Goal: Task Accomplishment & Management: Use online tool/utility

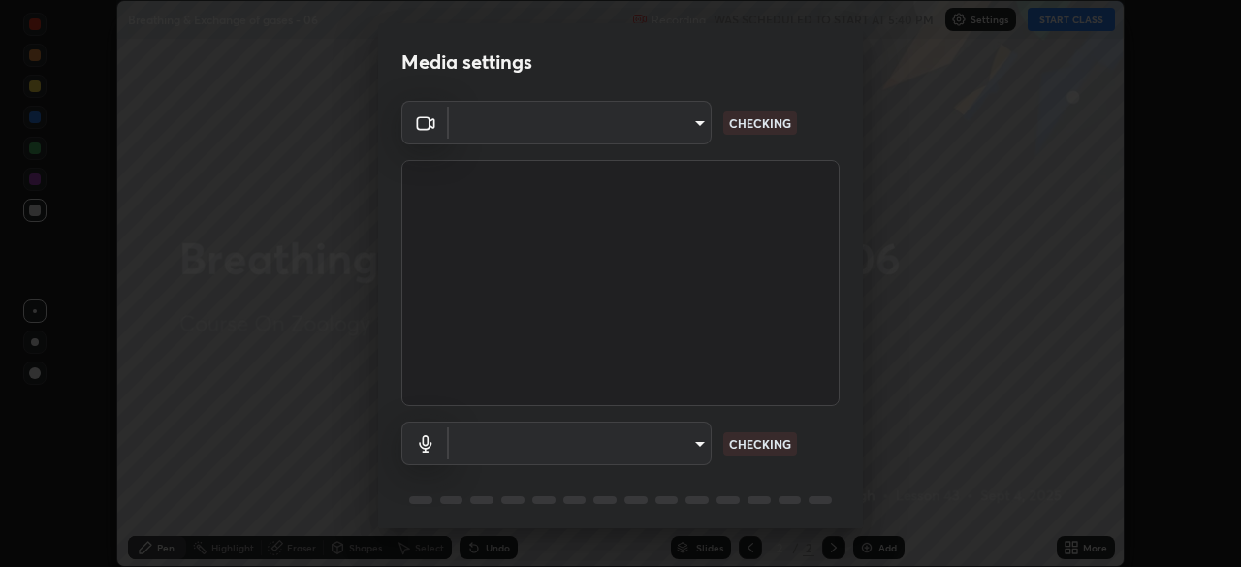
type input "1170694498857cb11788a0b7ae79d5cf1e08a6c331eb8d7031f90166f8fae325"
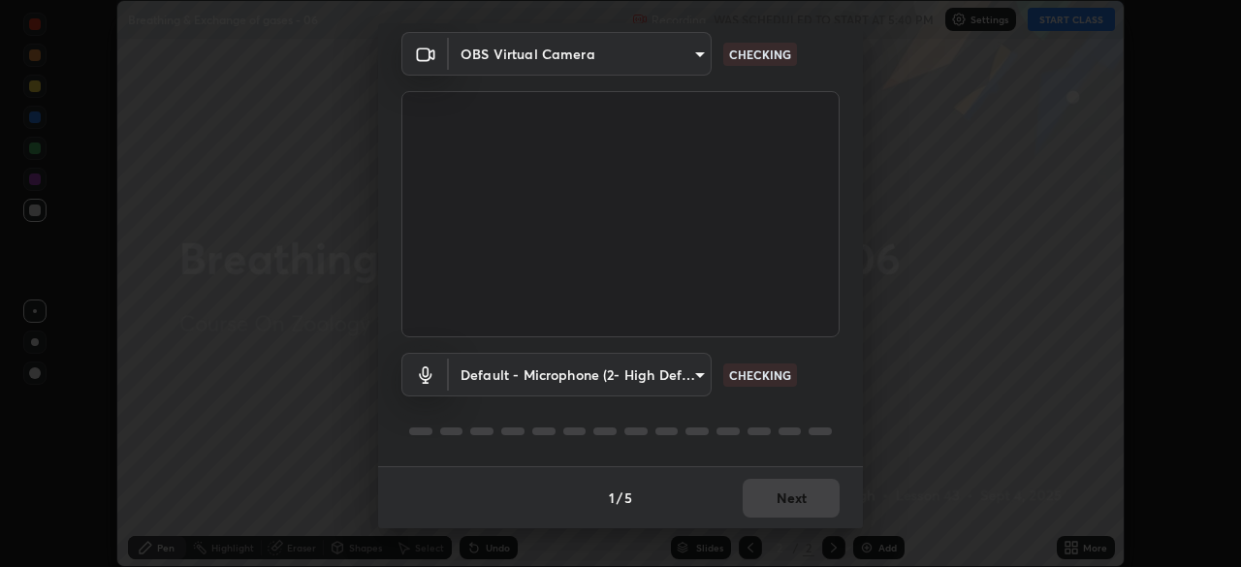
click at [693, 375] on body "Erase all Breathing & Exchange of gases - 06 Recording WAS SCHEDULED TO START A…" at bounding box center [620, 283] width 1241 height 567
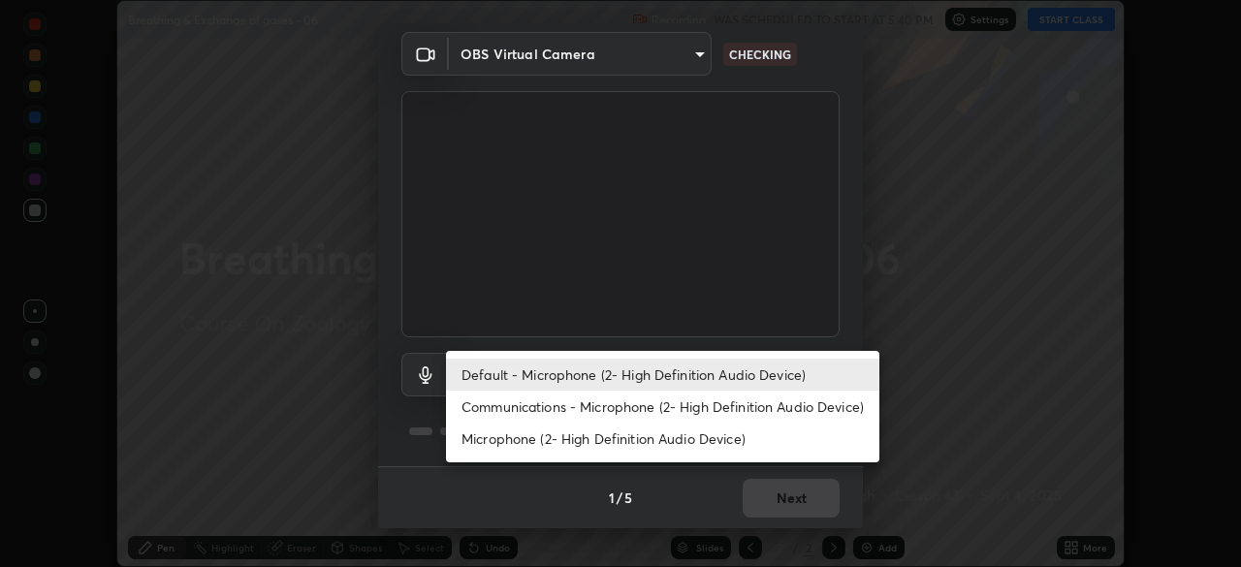
click at [746, 400] on li "Communications - Microphone (2- High Definition Audio Device)" at bounding box center [662, 407] width 433 height 32
type input "communications"
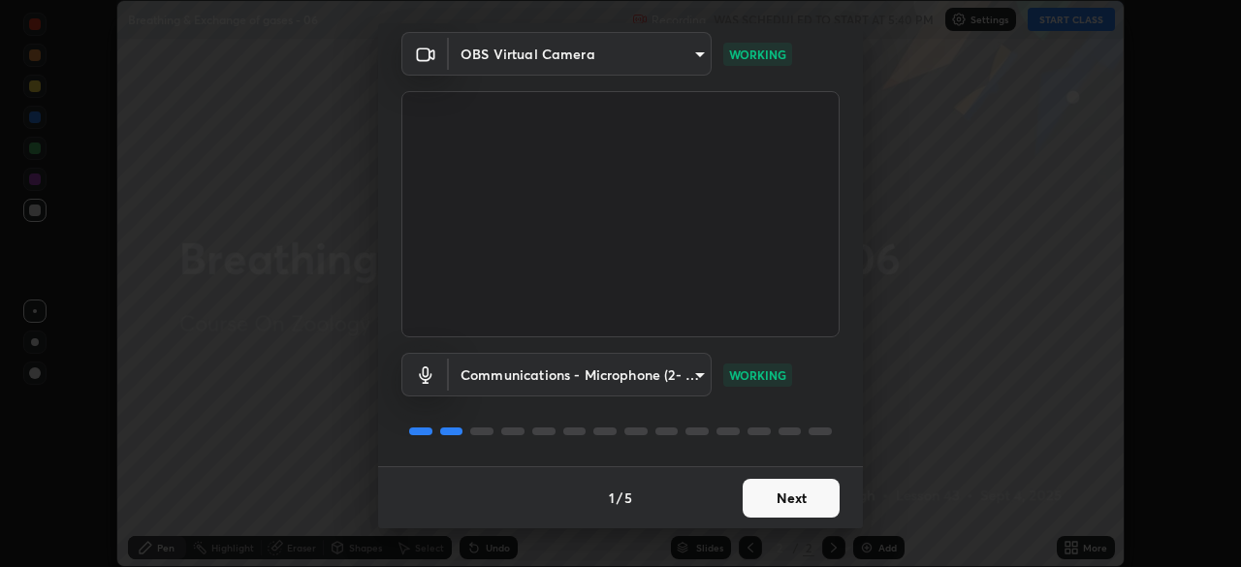
click at [811, 499] on button "Next" at bounding box center [791, 498] width 97 height 39
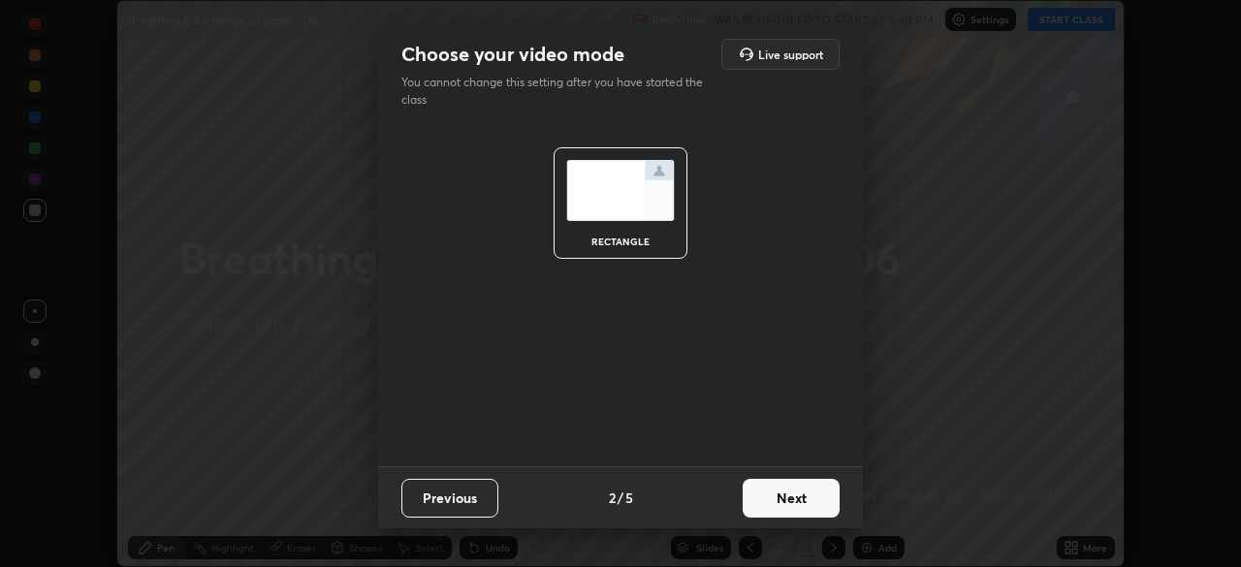
scroll to position [0, 0]
click at [808, 500] on button "Next" at bounding box center [791, 498] width 97 height 39
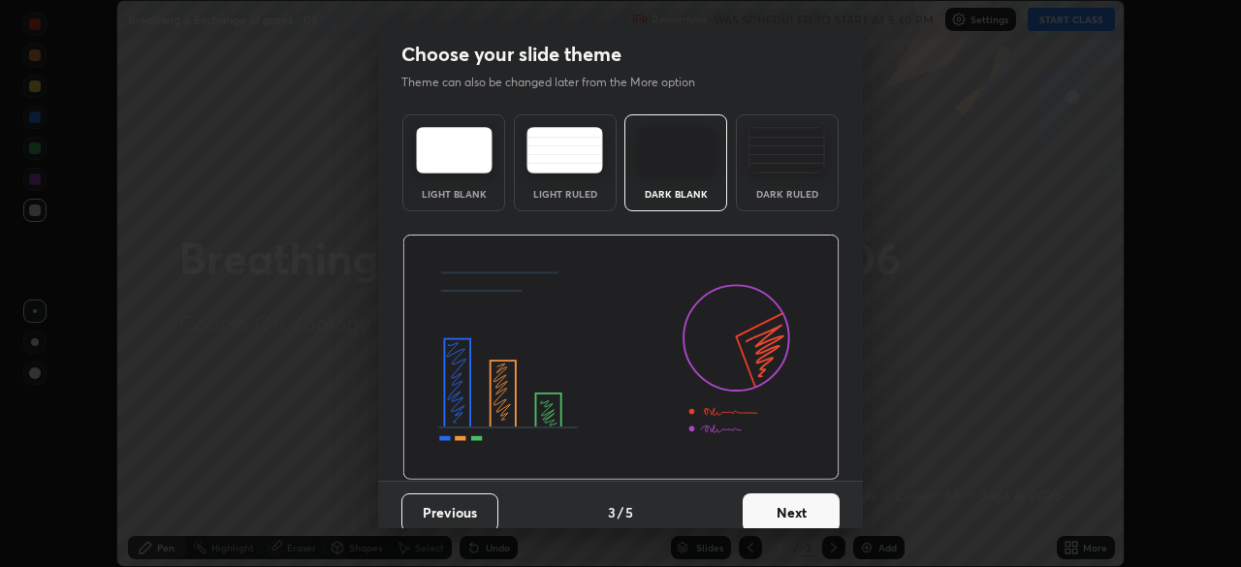
click at [814, 503] on button "Next" at bounding box center [791, 513] width 97 height 39
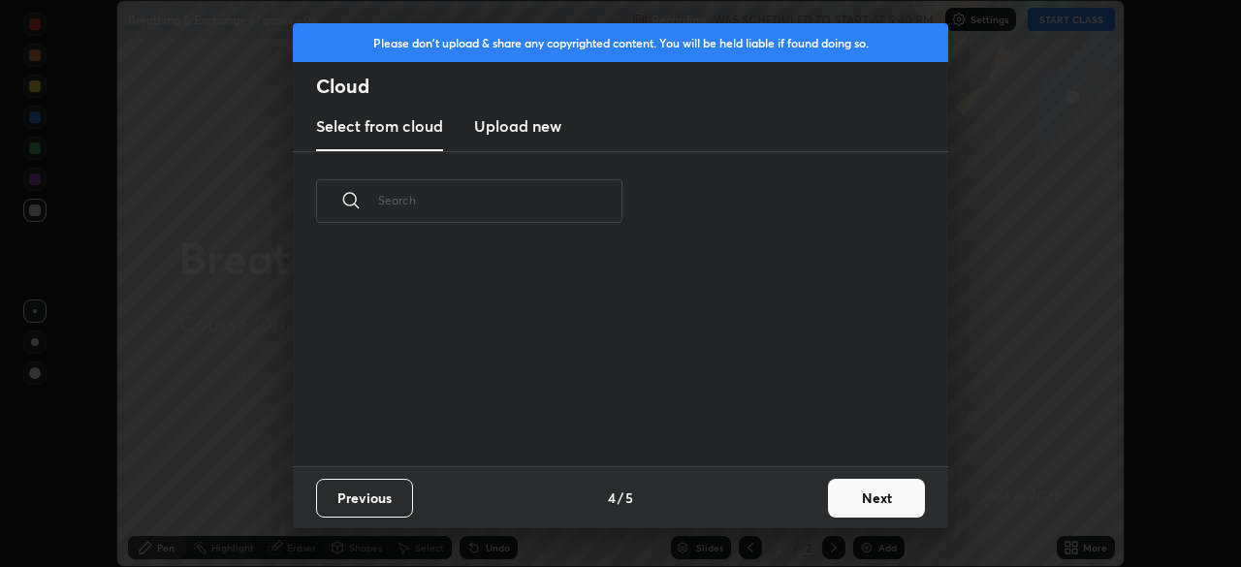
click at [833, 504] on button "Next" at bounding box center [876, 498] width 97 height 39
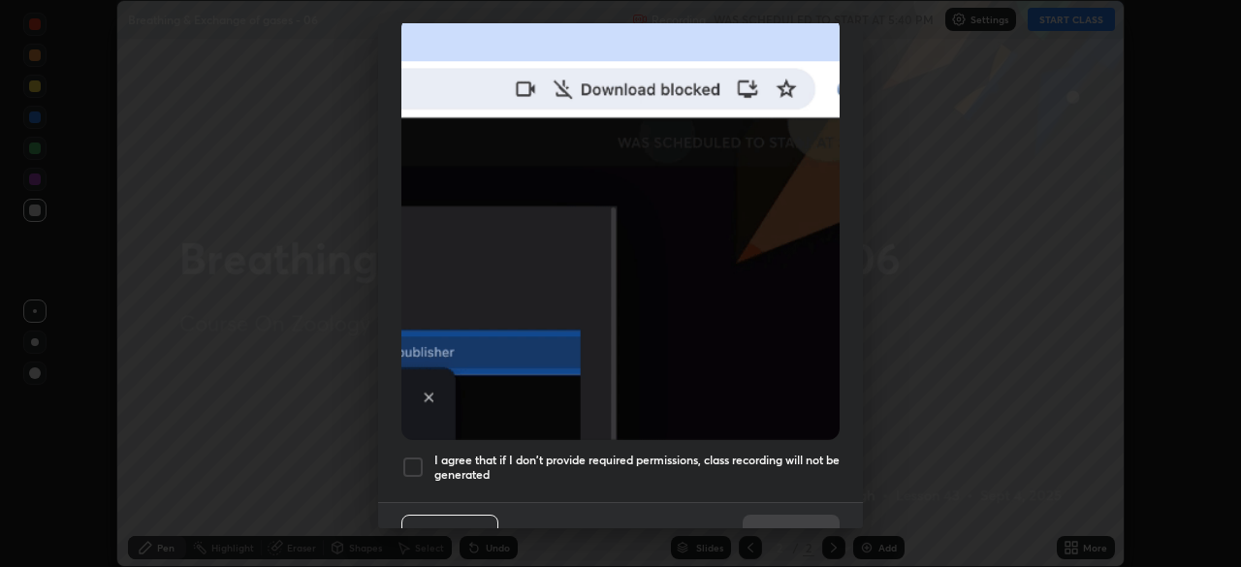
scroll to position [464, 0]
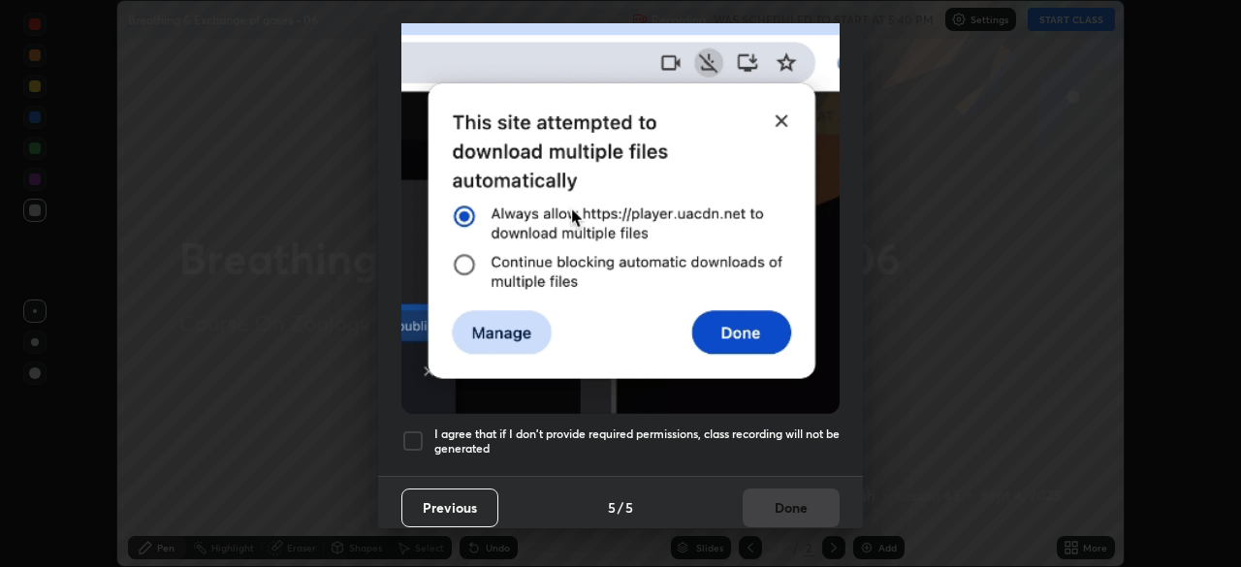
click at [791, 445] on h5 "I agree that if I don't provide required permissions, class recording will not …" at bounding box center [636, 442] width 405 height 30
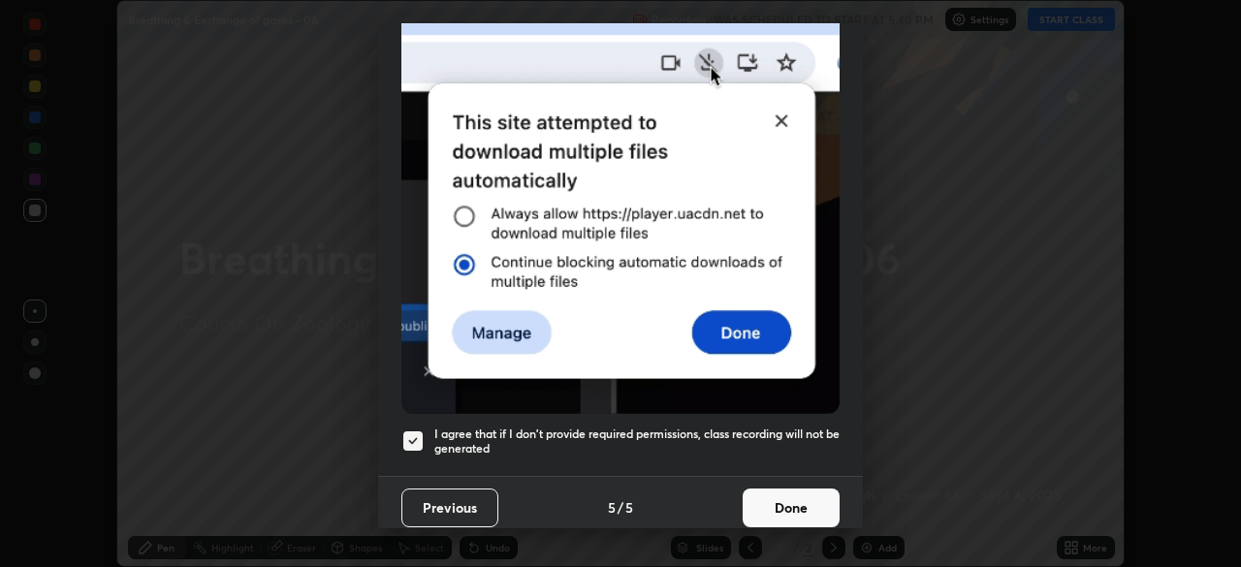
click at [791, 508] on button "Done" at bounding box center [791, 508] width 97 height 39
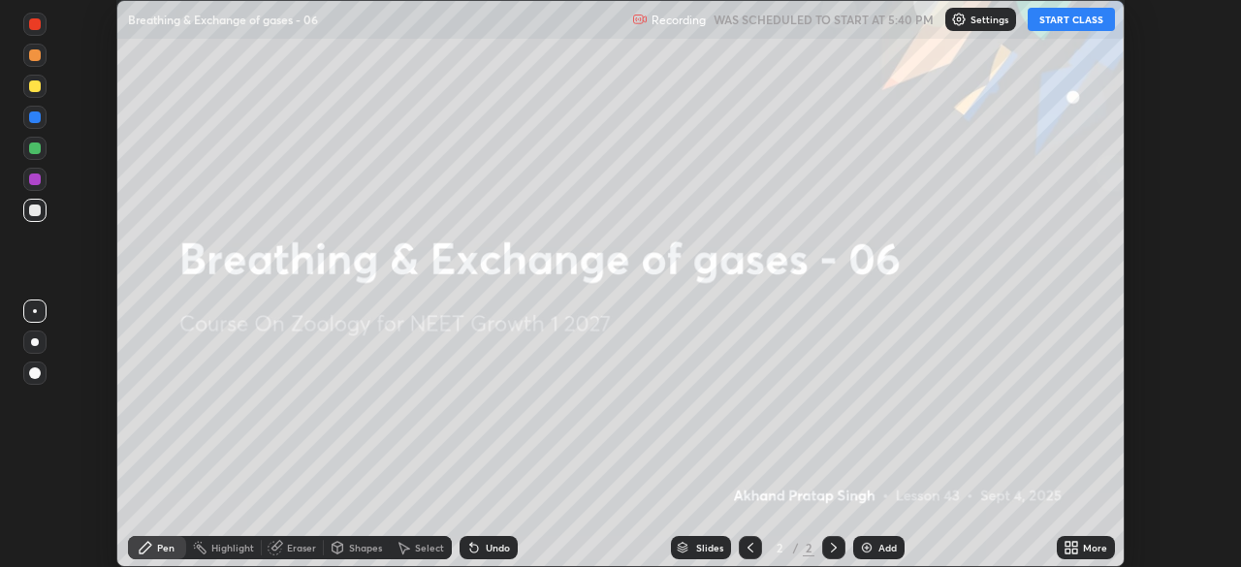
click at [1065, 21] on button "START CLASS" at bounding box center [1071, 19] width 87 height 23
click at [1069, 542] on icon at bounding box center [1068, 544] width 5 height 5
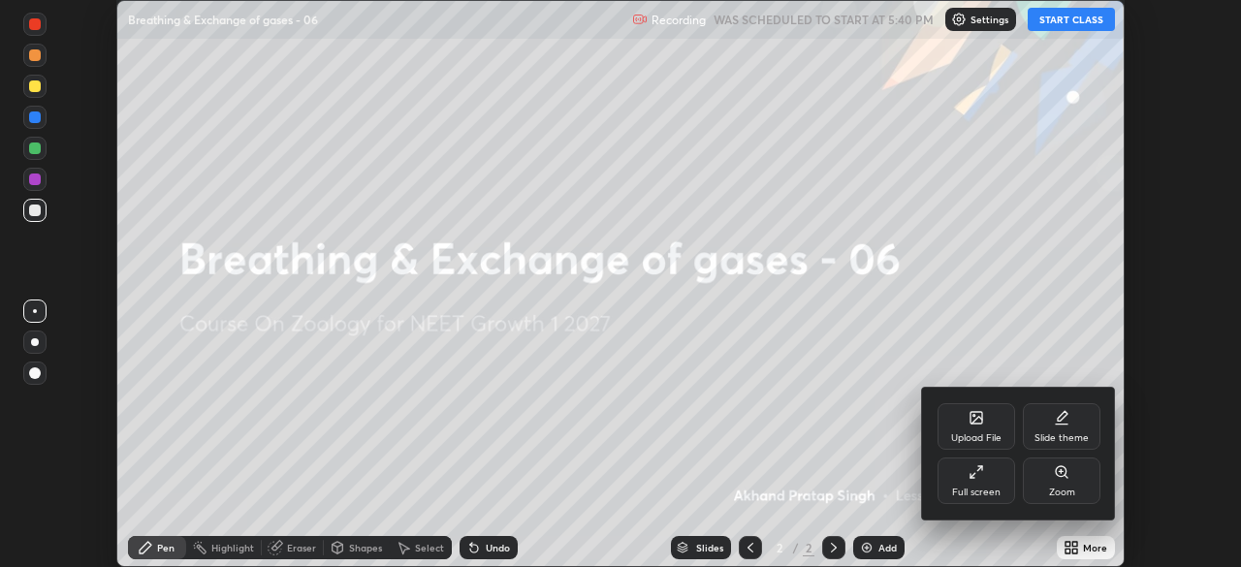
click at [984, 433] on div "Upload File" at bounding box center [976, 438] width 50 height 10
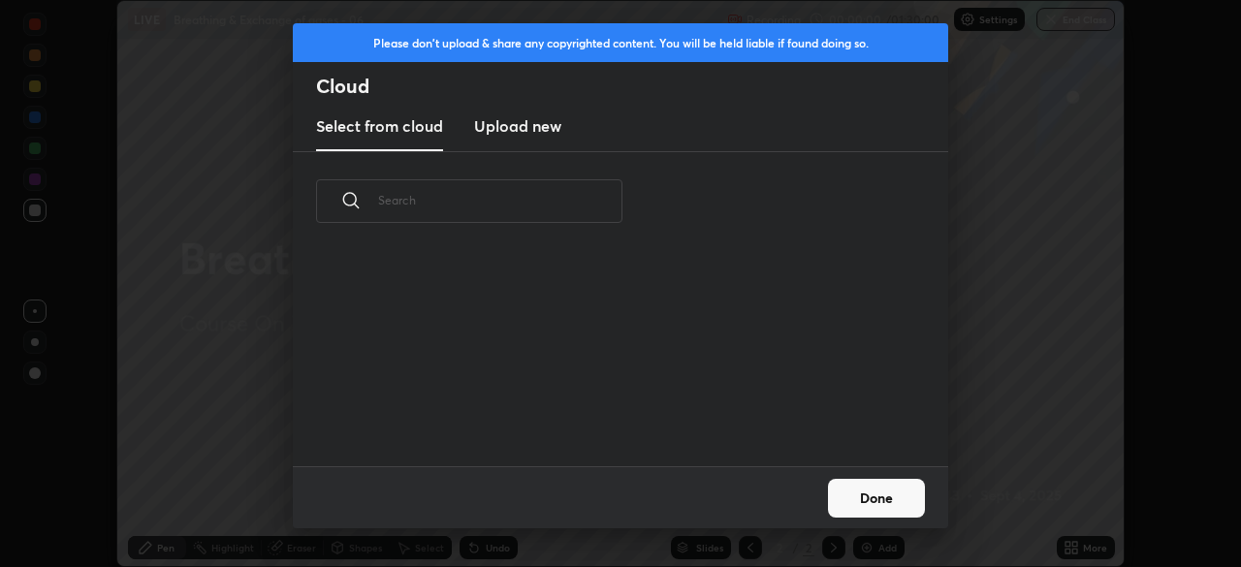
click at [532, 135] on h3 "Upload new" at bounding box center [517, 125] width 87 height 23
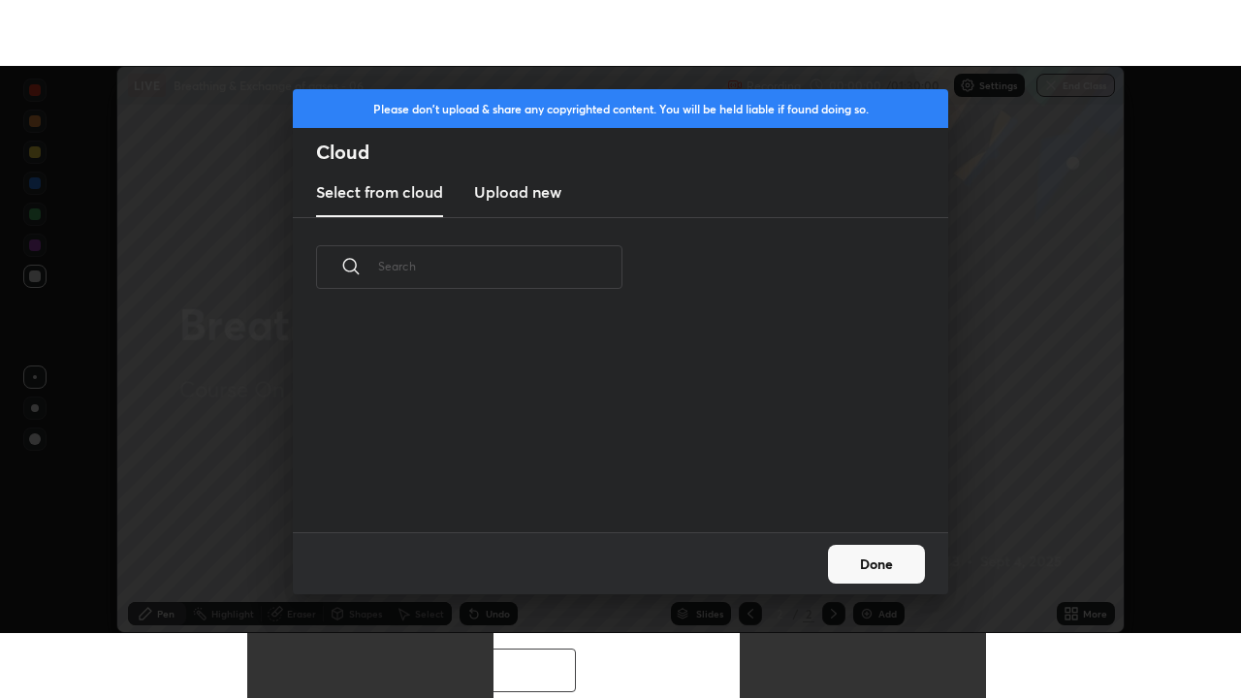
scroll to position [0, 0]
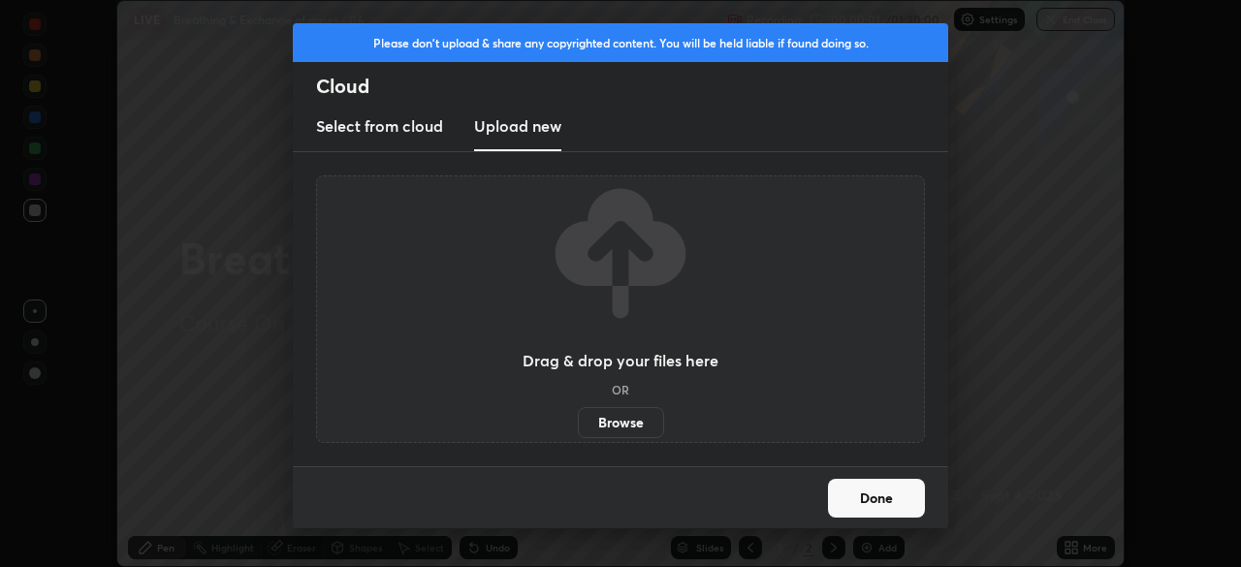
click at [616, 430] on label "Browse" at bounding box center [621, 422] width 86 height 31
click at [578, 430] on input "Browse" at bounding box center [578, 422] width 0 height 31
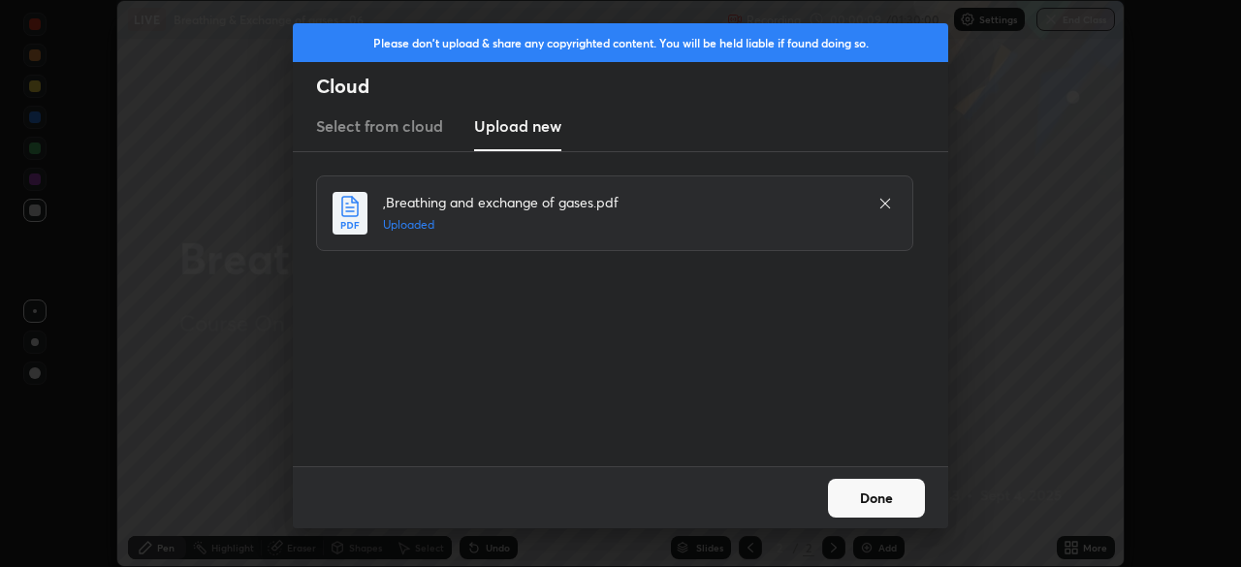
click at [887, 498] on button "Done" at bounding box center [876, 498] width 97 height 39
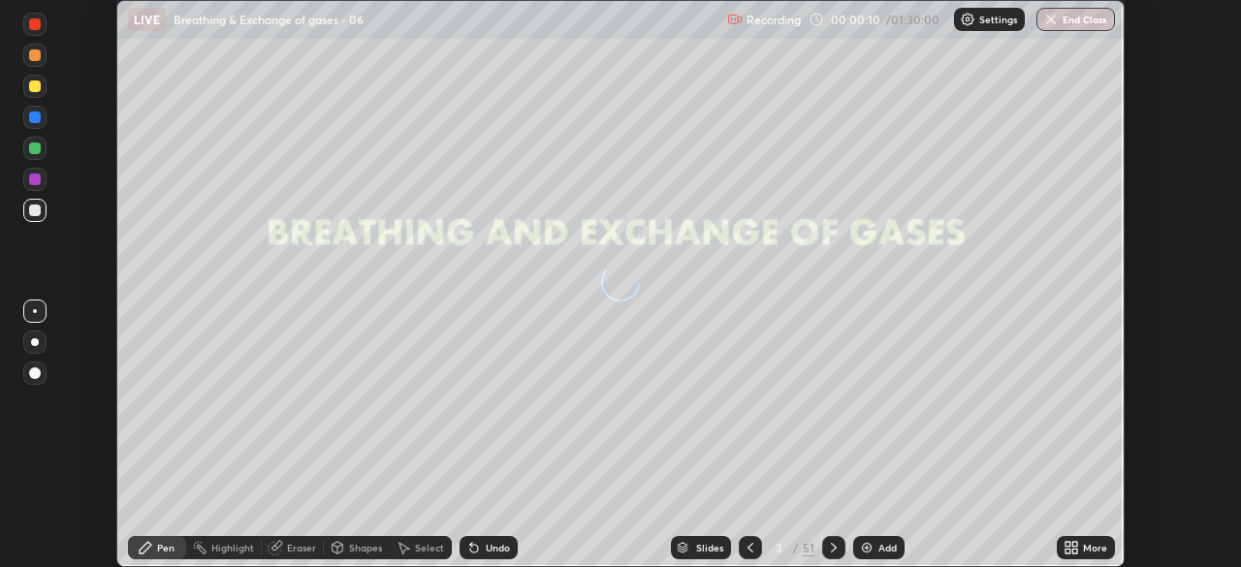
click at [1070, 543] on icon at bounding box center [1068, 544] width 5 height 5
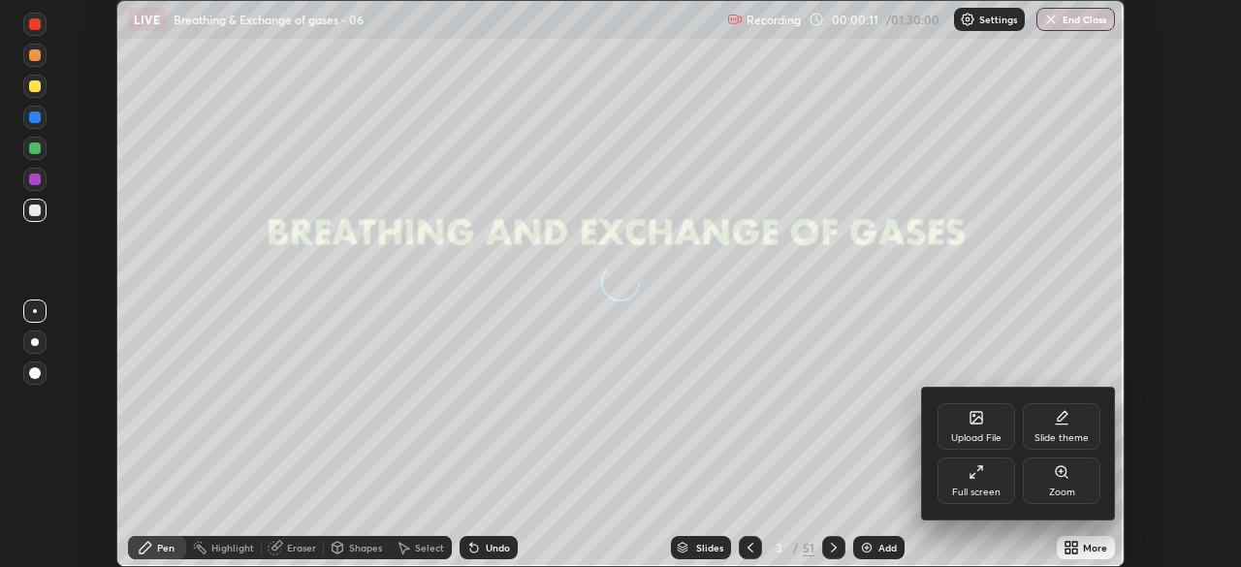
click at [974, 486] on div "Full screen" at bounding box center [977, 481] width 78 height 47
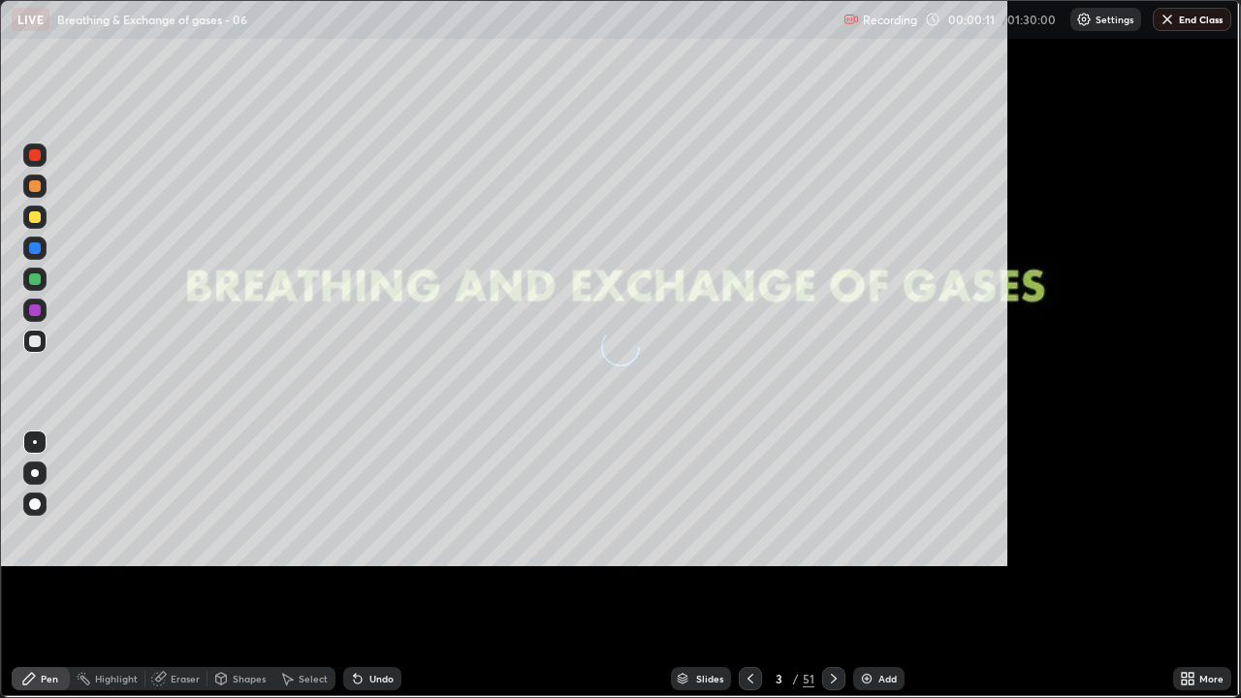
scroll to position [698, 1241]
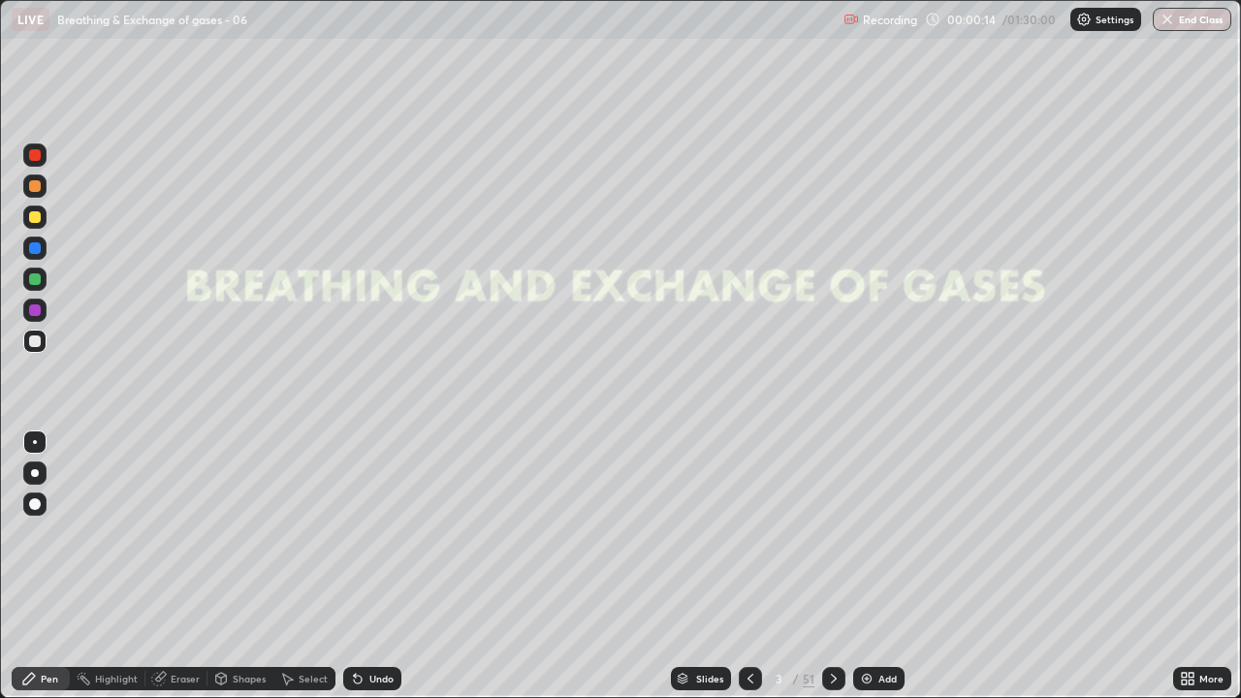
click at [699, 566] on div "Slides" at bounding box center [709, 679] width 27 height 10
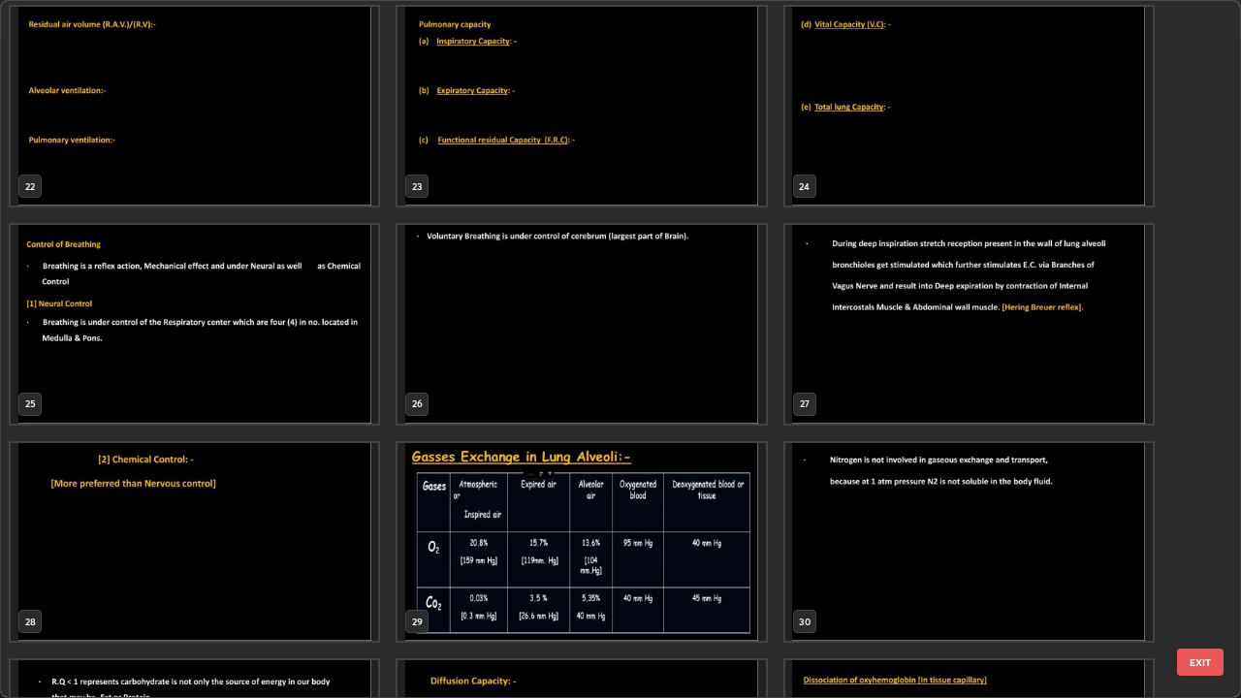
scroll to position [1525, 0]
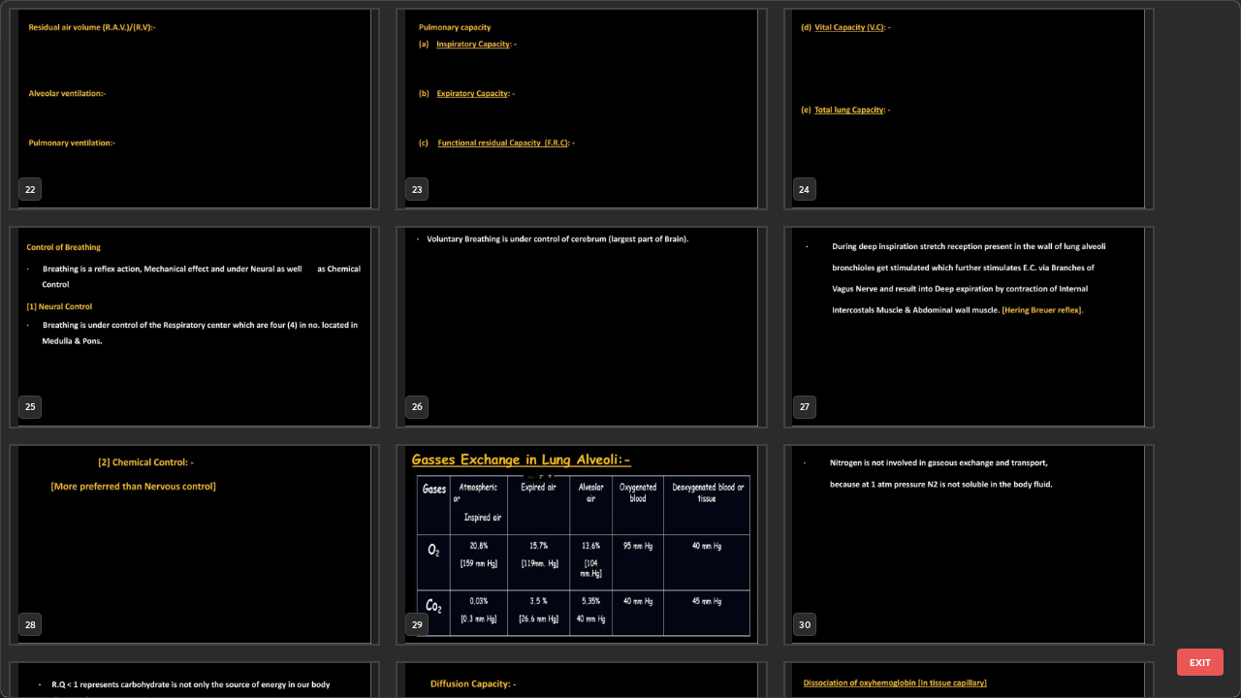
click at [858, 367] on img "grid" at bounding box center [969, 327] width 368 height 199
click at [857, 366] on img "grid" at bounding box center [969, 327] width 368 height 199
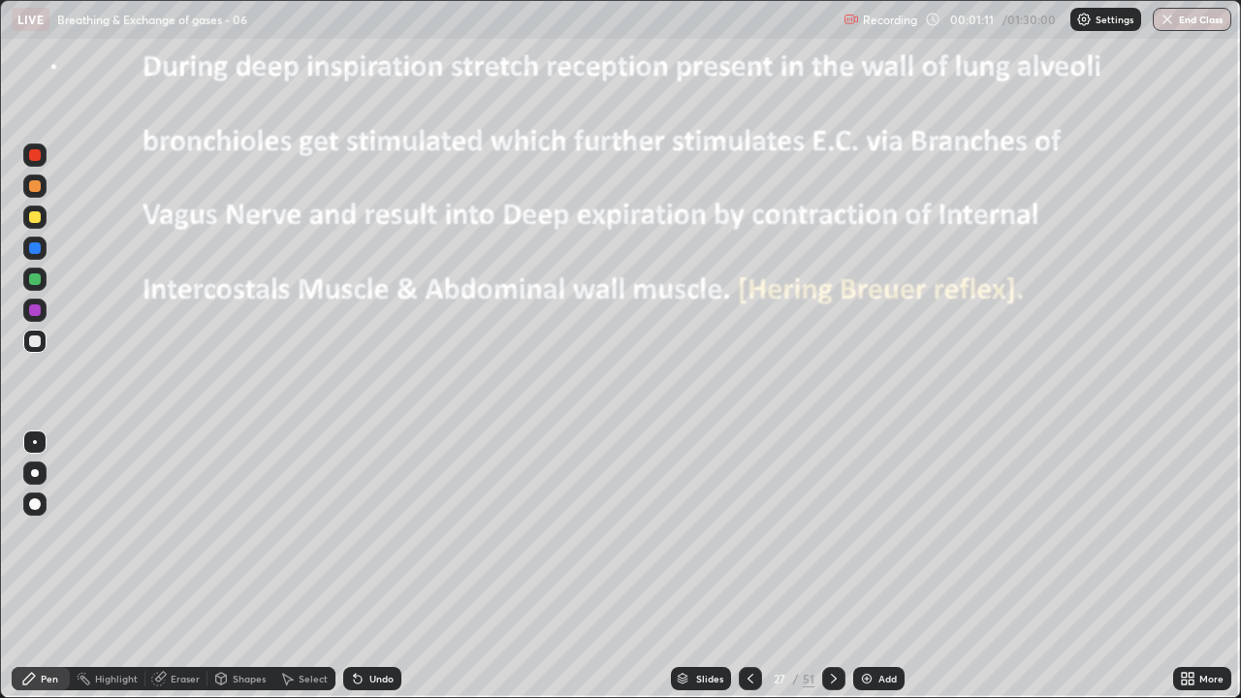
click at [749, 566] on icon at bounding box center [751, 679] width 16 height 16
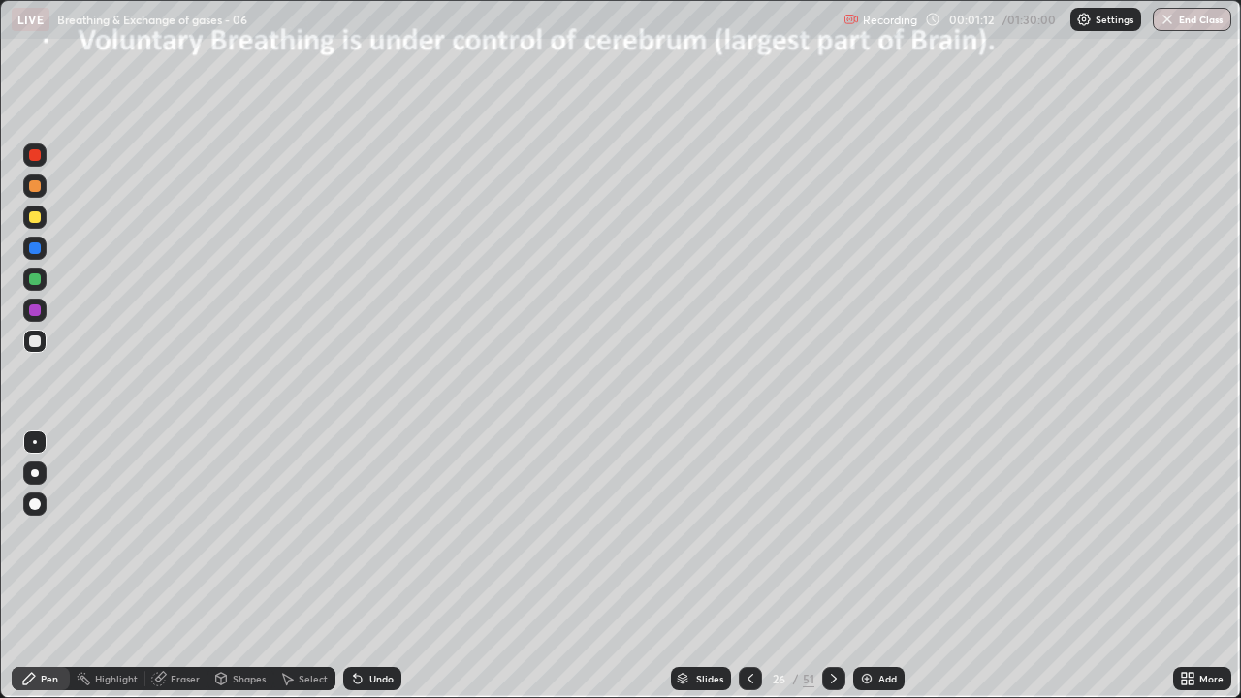
click at [749, 566] on icon at bounding box center [751, 679] width 16 height 16
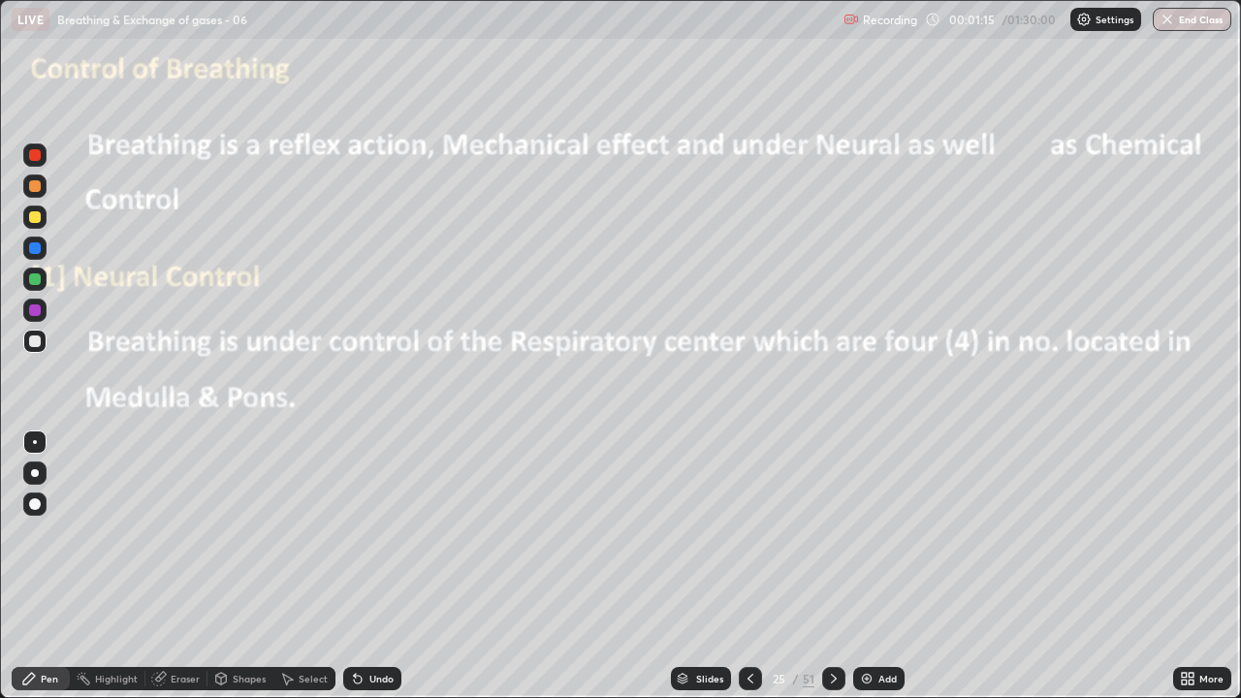
click at [832, 566] on icon at bounding box center [834, 679] width 16 height 16
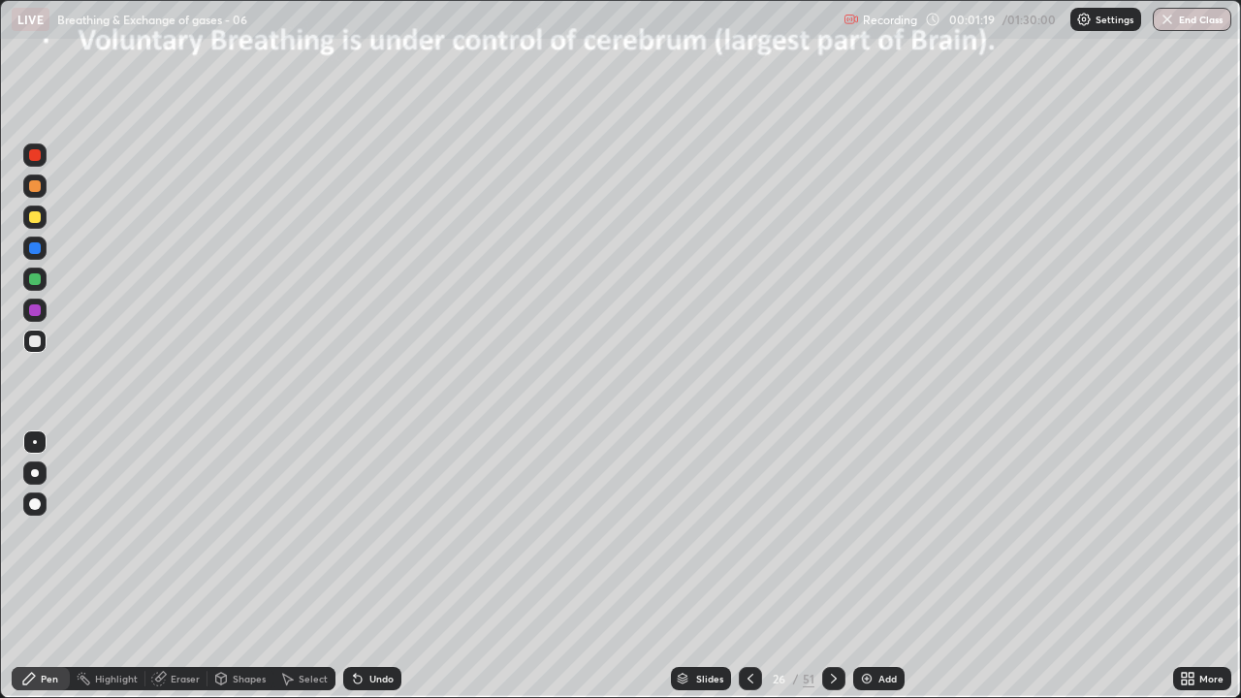
click at [35, 249] on div at bounding box center [35, 248] width 12 height 12
click at [355, 566] on icon at bounding box center [358, 680] width 8 height 8
click at [357, 566] on div "Undo" at bounding box center [372, 678] width 58 height 23
click at [36, 283] on div at bounding box center [35, 279] width 12 height 12
click at [38, 281] on div at bounding box center [35, 279] width 12 height 12
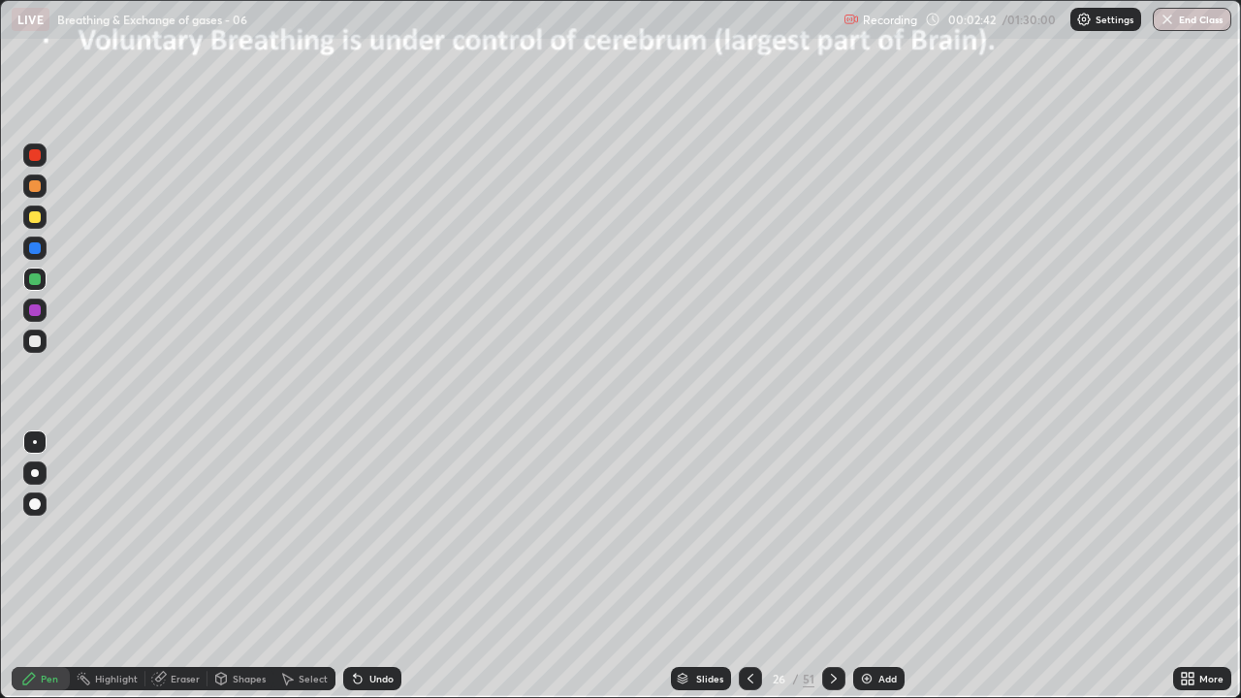
click at [39, 222] on div at bounding box center [34, 217] width 23 height 23
click at [36, 246] on div at bounding box center [35, 248] width 12 height 12
click at [44, 342] on div at bounding box center [34, 341] width 23 height 23
click at [36, 279] on div at bounding box center [35, 279] width 12 height 12
click at [46, 339] on div at bounding box center [34, 341] width 23 height 23
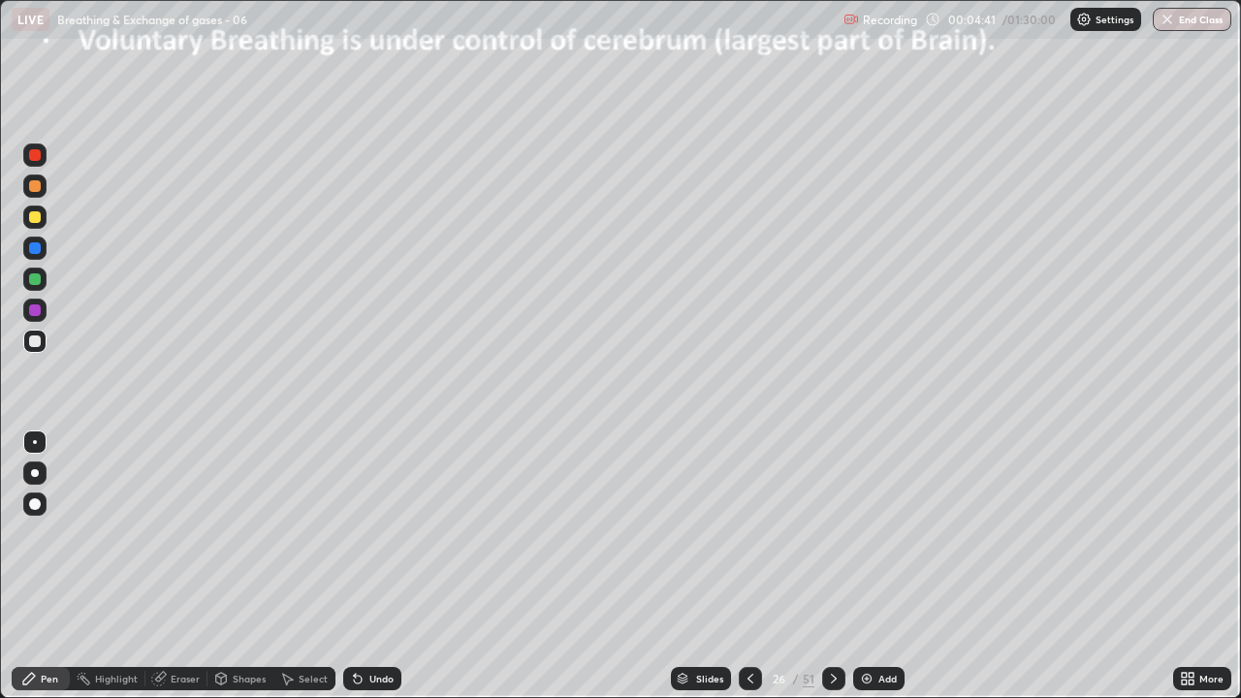
click at [31, 273] on div at bounding box center [35, 279] width 12 height 12
click at [42, 249] on div at bounding box center [34, 248] width 23 height 23
click at [358, 566] on icon at bounding box center [358, 680] width 8 height 8
click at [35, 187] on div at bounding box center [35, 186] width 12 height 12
click at [36, 341] on div at bounding box center [35, 342] width 12 height 12
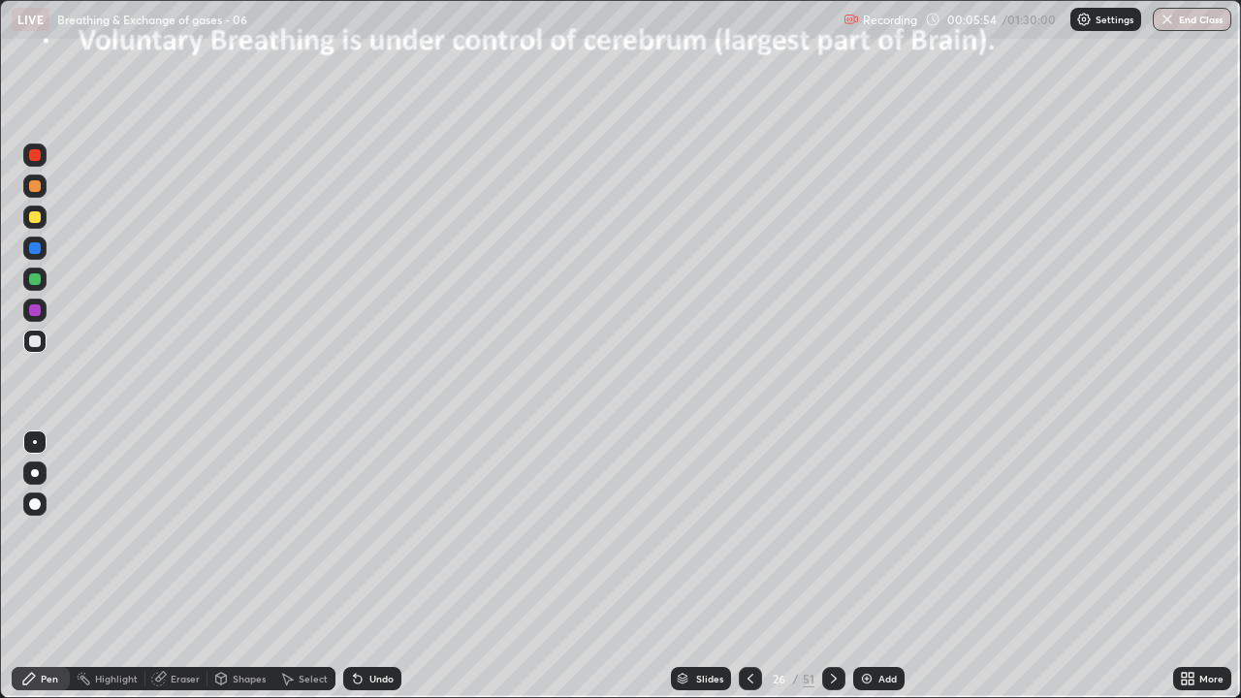
click at [39, 344] on div at bounding box center [35, 342] width 12 height 12
click at [40, 276] on div at bounding box center [35, 279] width 12 height 12
click at [43, 345] on div at bounding box center [34, 341] width 23 height 23
click at [36, 279] on div at bounding box center [35, 279] width 12 height 12
click at [840, 566] on div at bounding box center [833, 678] width 23 height 23
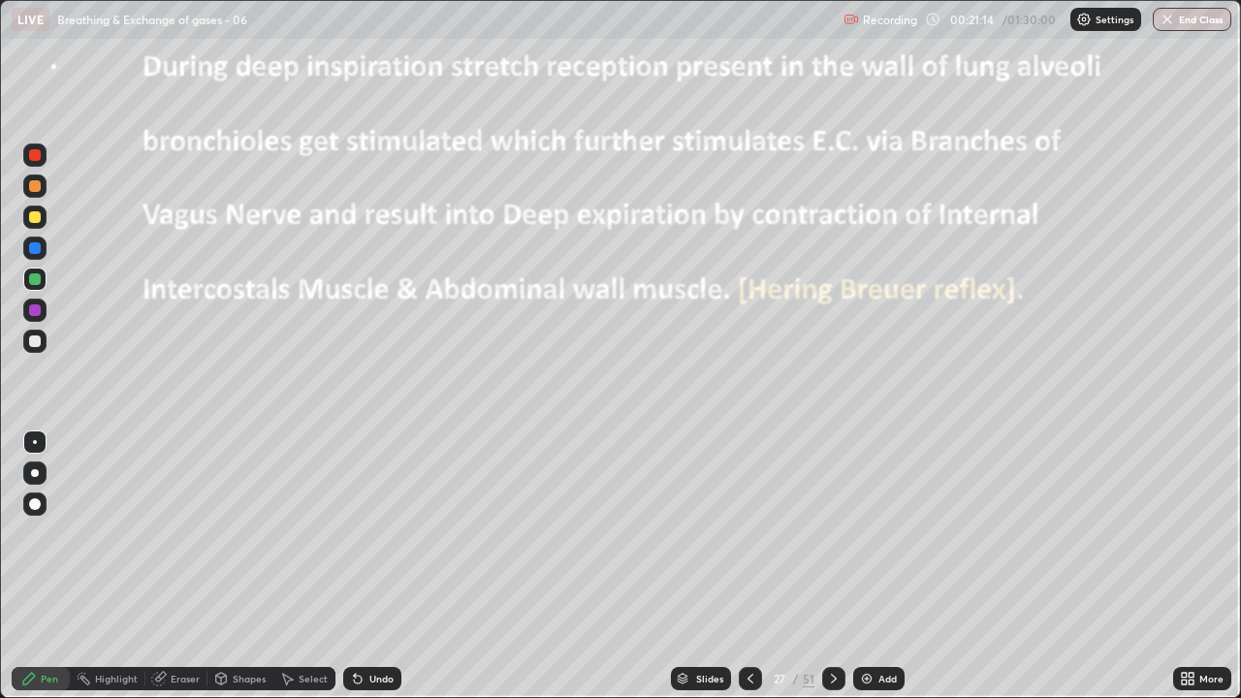
click at [832, 566] on icon at bounding box center [834, 679] width 16 height 16
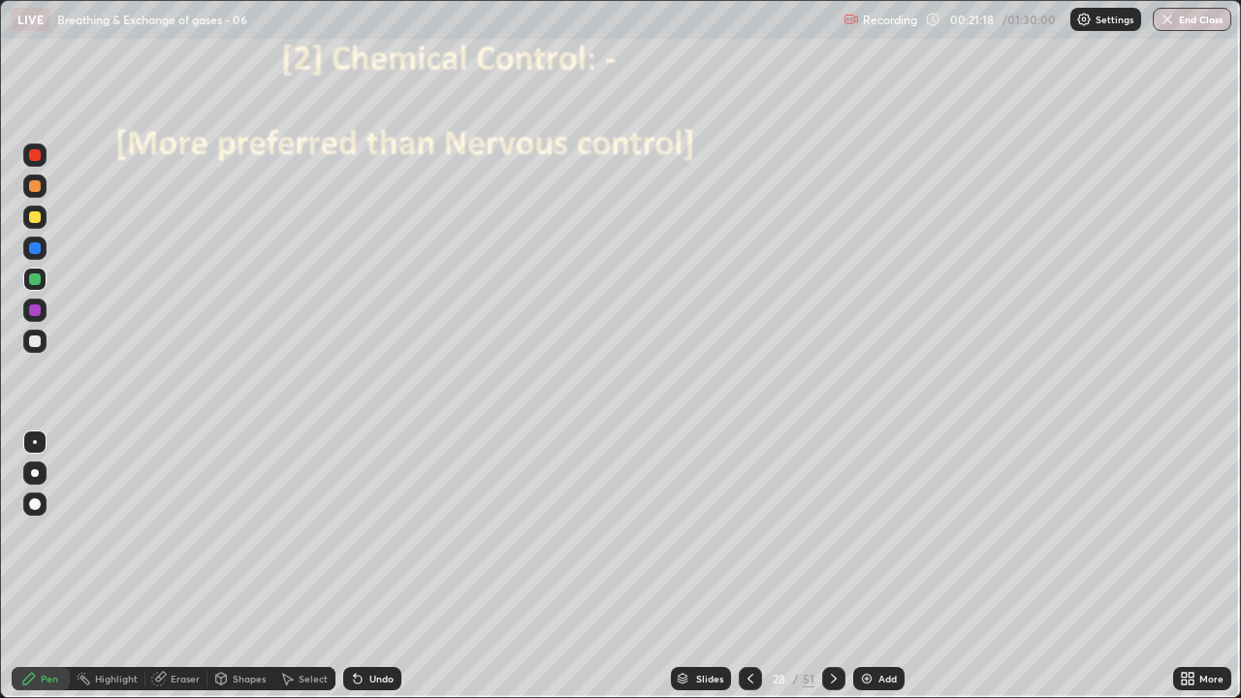
click at [44, 342] on div at bounding box center [34, 341] width 23 height 23
click at [39, 342] on div at bounding box center [35, 342] width 12 height 12
click at [357, 566] on icon at bounding box center [358, 679] width 16 height 16
click at [370, 566] on div "Undo" at bounding box center [381, 679] width 24 height 10
click at [36, 281] on div at bounding box center [35, 279] width 12 height 12
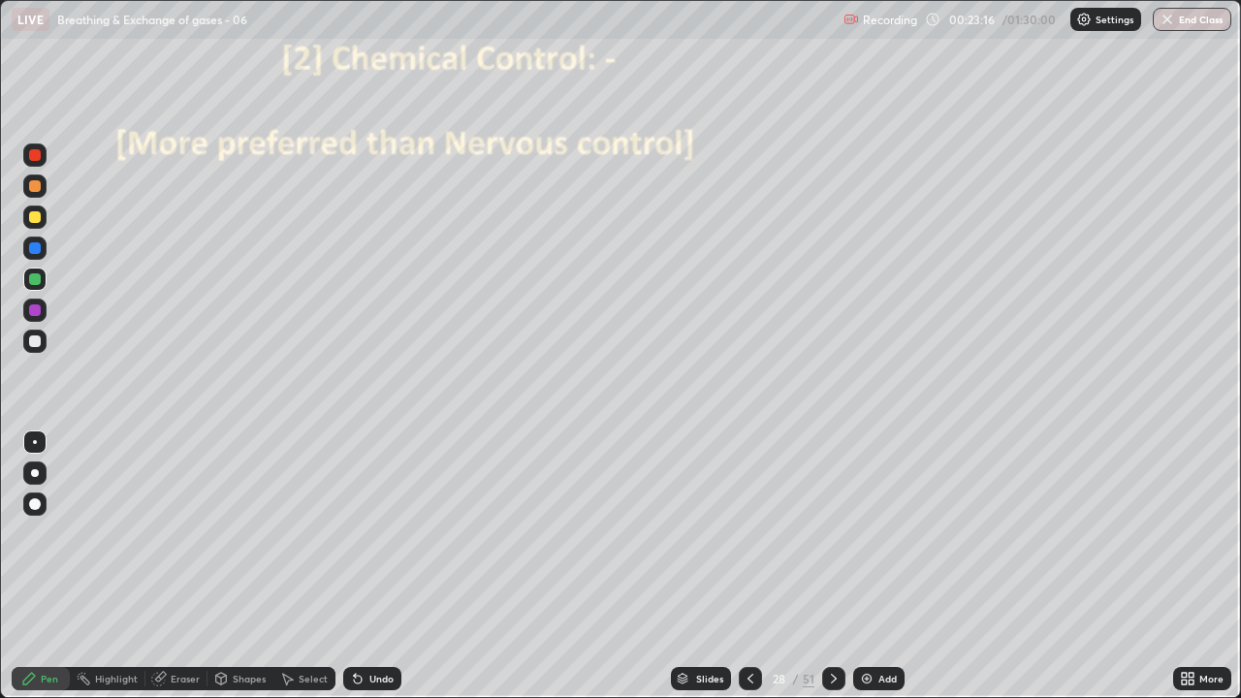
click at [33, 315] on div at bounding box center [35, 310] width 12 height 12
click at [39, 340] on div at bounding box center [35, 342] width 12 height 12
click at [829, 566] on div at bounding box center [833, 678] width 23 height 39
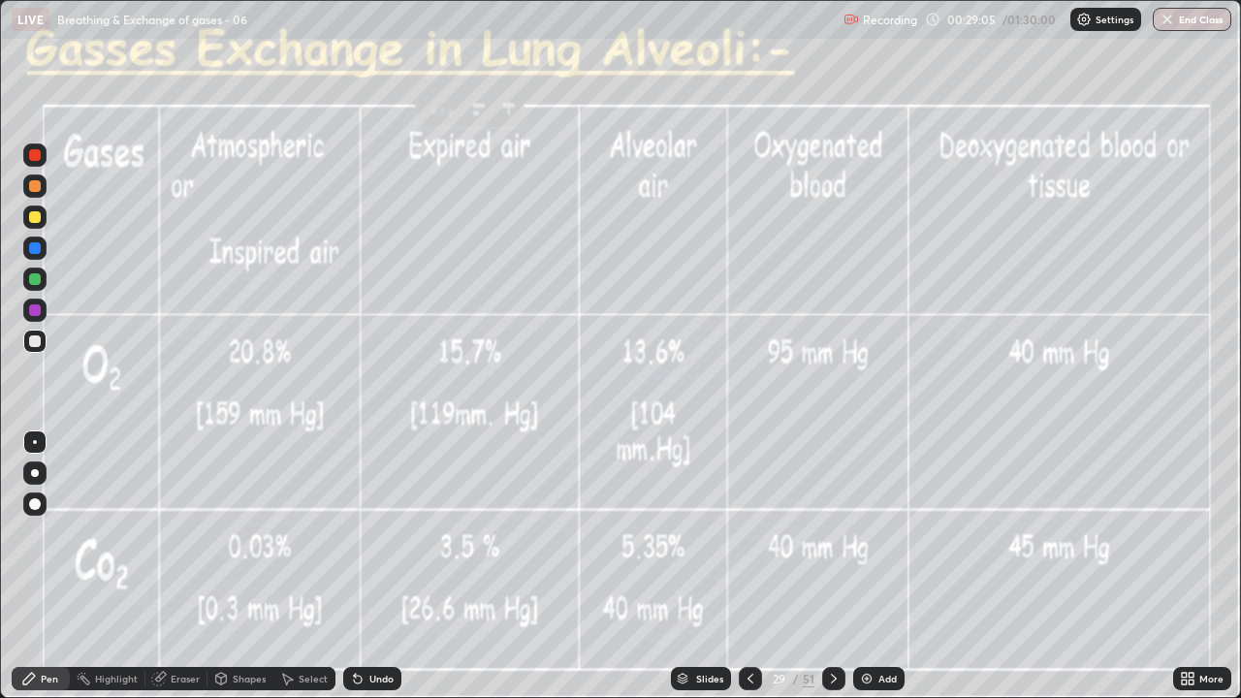
click at [33, 252] on div at bounding box center [35, 248] width 12 height 12
click at [35, 222] on div at bounding box center [35, 217] width 12 height 12
click at [832, 566] on icon at bounding box center [834, 679] width 6 height 10
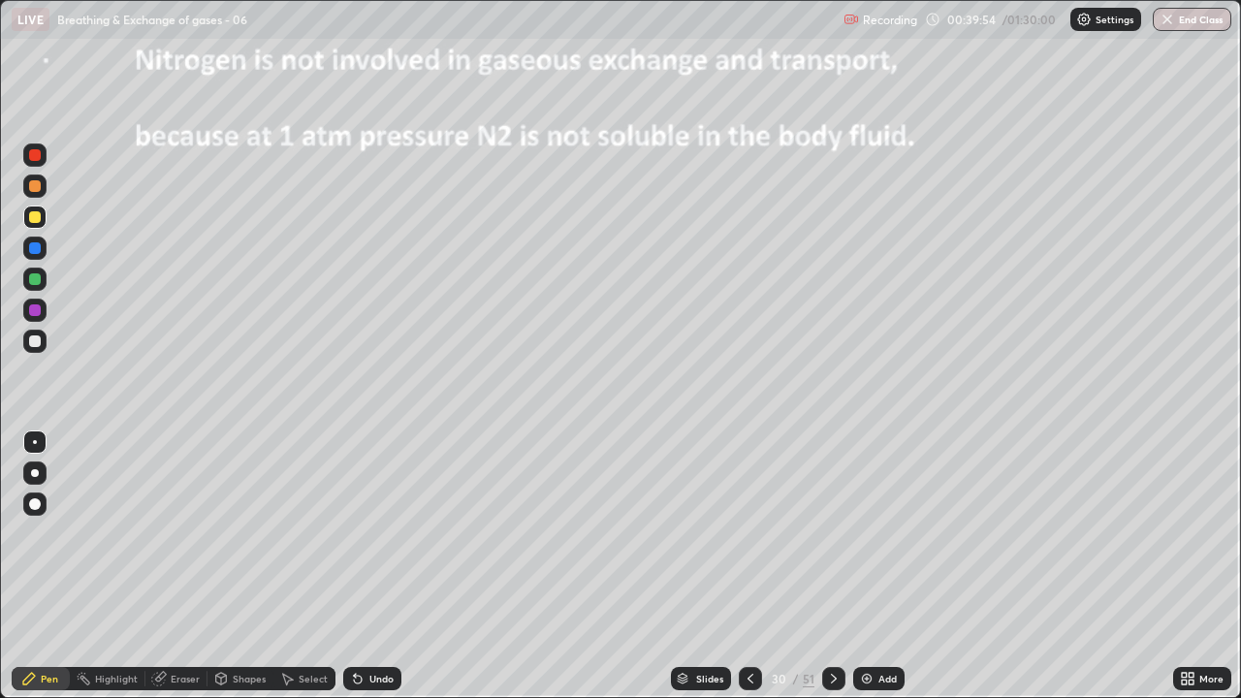
click at [749, 566] on icon at bounding box center [751, 679] width 16 height 16
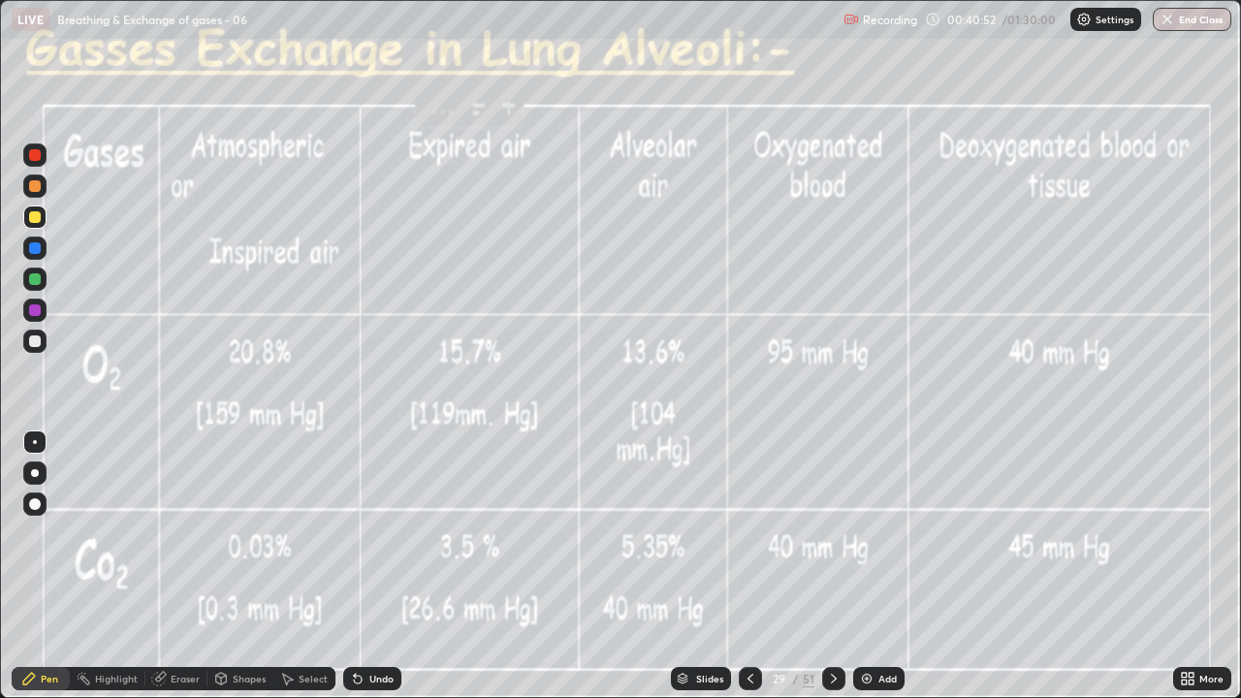
click at [832, 566] on icon at bounding box center [834, 679] width 16 height 16
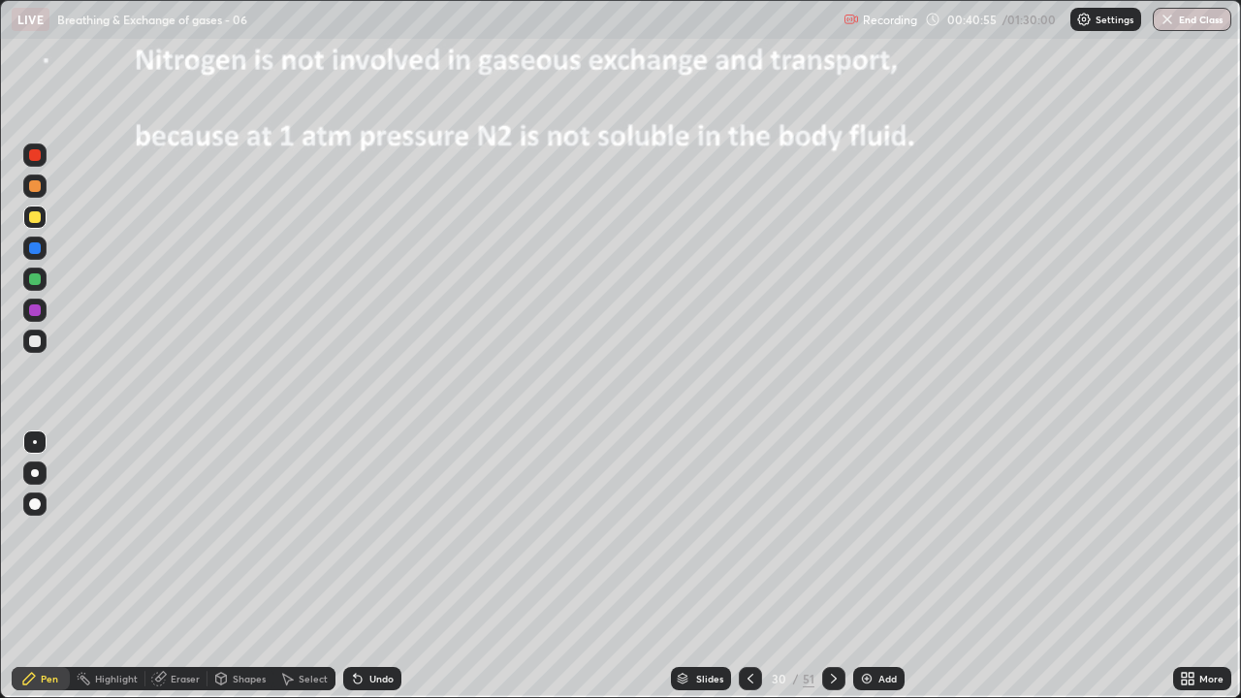
click at [836, 566] on icon at bounding box center [834, 679] width 16 height 16
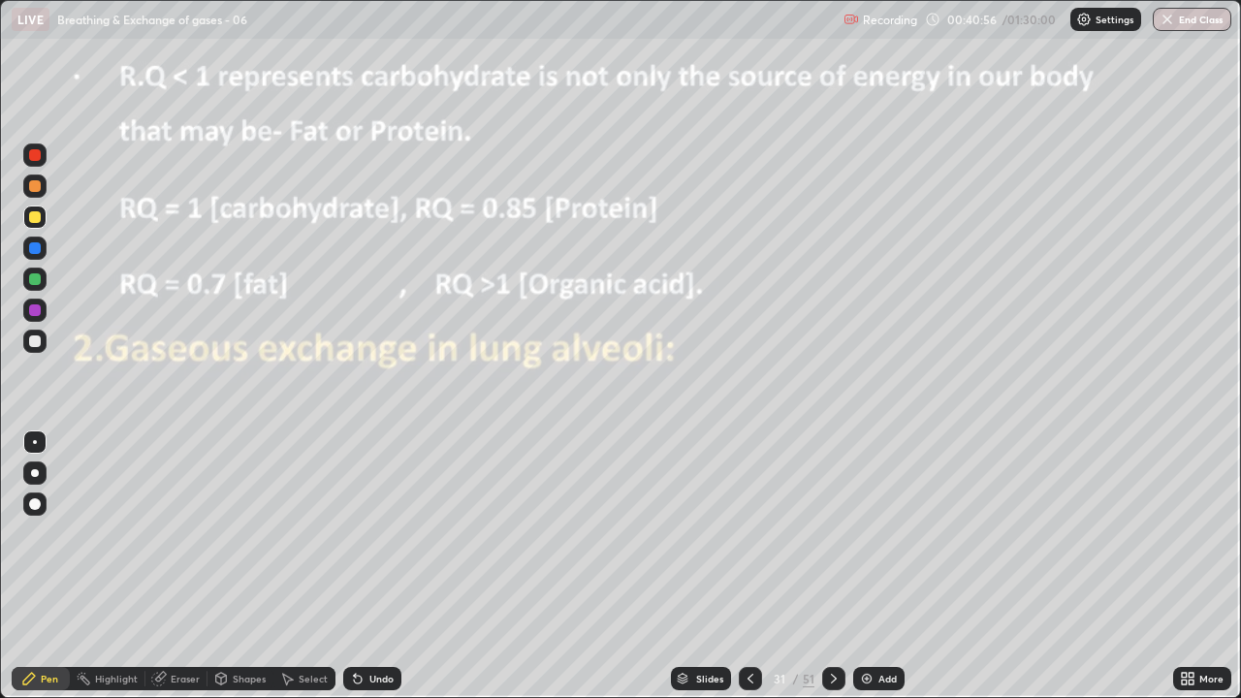
click at [751, 566] on icon at bounding box center [751, 679] width 6 height 10
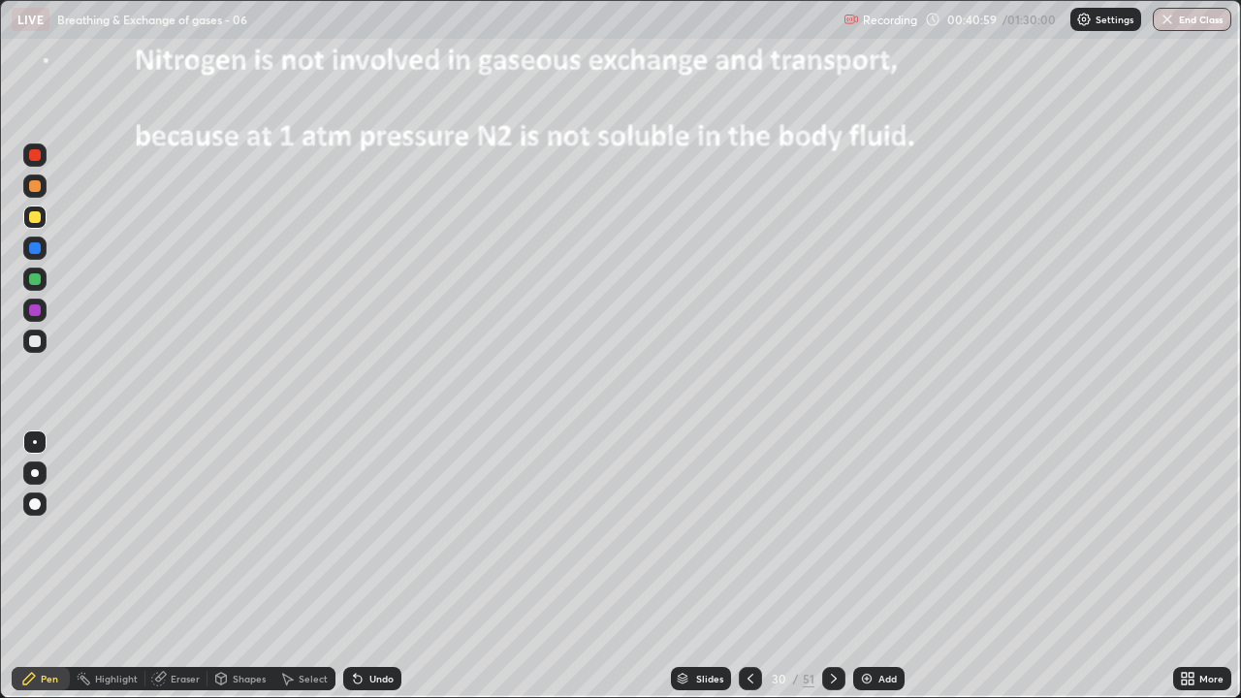
click at [39, 502] on div at bounding box center [35, 504] width 12 height 12
click at [38, 247] on div at bounding box center [35, 248] width 12 height 12
click at [35, 442] on div at bounding box center [35, 442] width 4 height 4
click at [38, 500] on div at bounding box center [35, 504] width 12 height 12
click at [37, 505] on div at bounding box center [35, 504] width 12 height 12
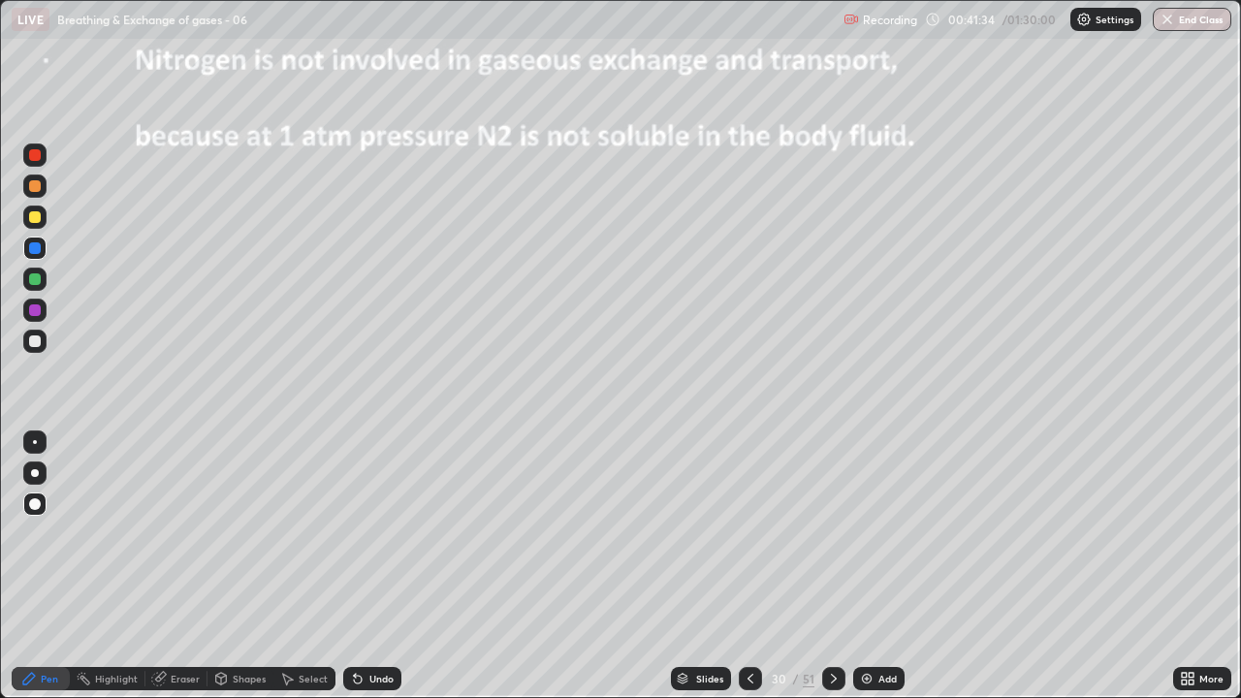
click at [39, 284] on div at bounding box center [34, 279] width 23 height 23
click at [35, 442] on div at bounding box center [35, 442] width 4 height 4
click at [38, 505] on div at bounding box center [35, 504] width 12 height 12
click at [35, 314] on div at bounding box center [35, 310] width 12 height 12
click at [35, 442] on div at bounding box center [35, 442] width 4 height 4
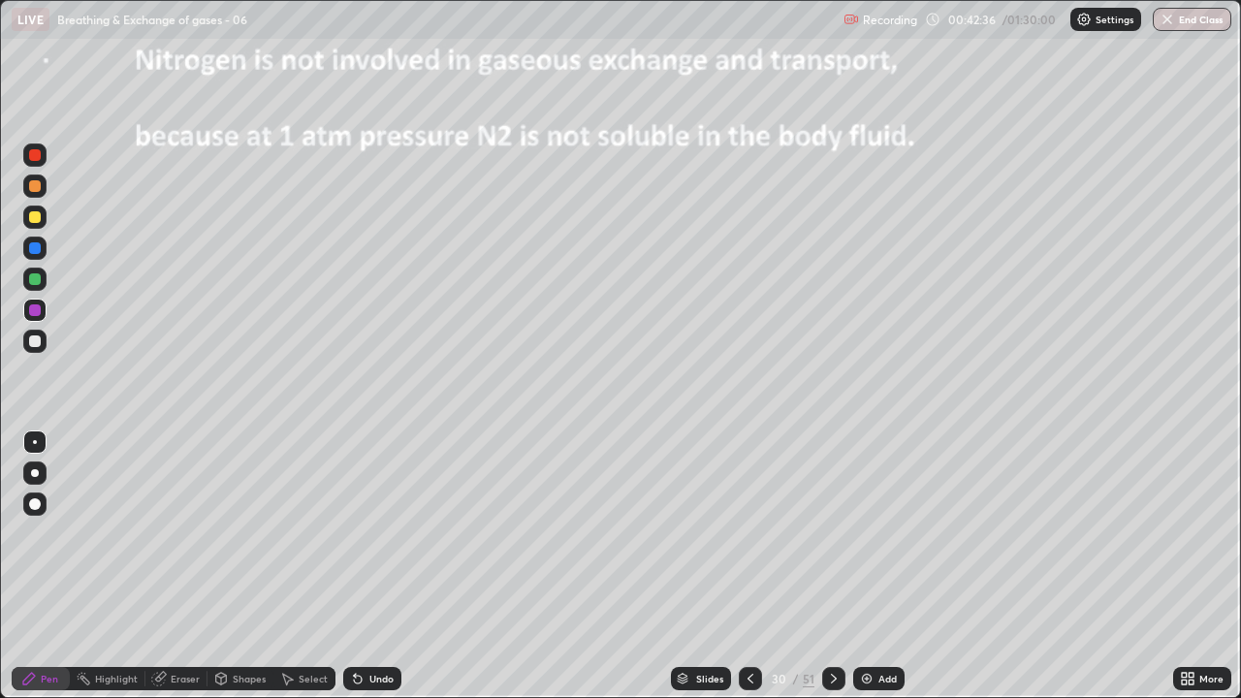
click at [35, 470] on div at bounding box center [35, 473] width 8 height 8
click at [35, 342] on div at bounding box center [35, 342] width 12 height 12
click at [35, 442] on div at bounding box center [35, 442] width 4 height 4
click at [35, 249] on div at bounding box center [35, 248] width 12 height 12
click at [37, 312] on div at bounding box center [35, 310] width 12 height 12
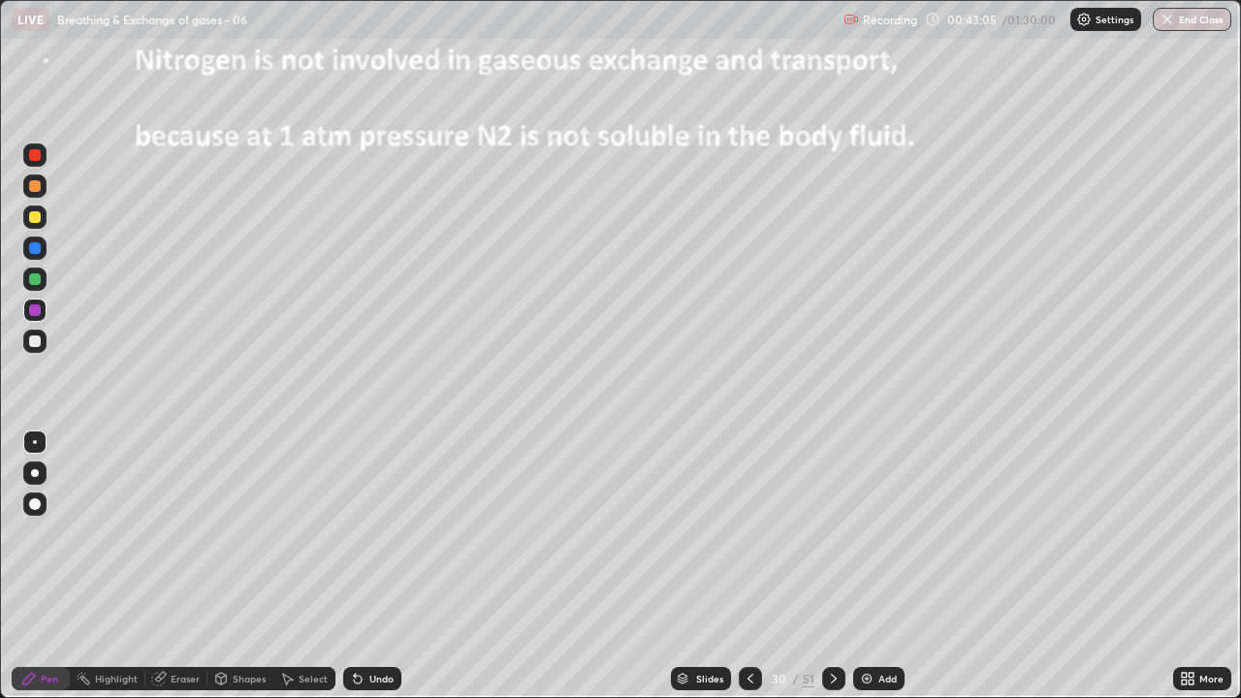
click at [35, 249] on div at bounding box center [35, 248] width 12 height 12
click at [36, 346] on div at bounding box center [35, 342] width 12 height 12
click at [35, 249] on div at bounding box center [35, 248] width 12 height 12
click at [37, 191] on div at bounding box center [35, 186] width 12 height 12
click at [362, 566] on icon at bounding box center [358, 679] width 16 height 16
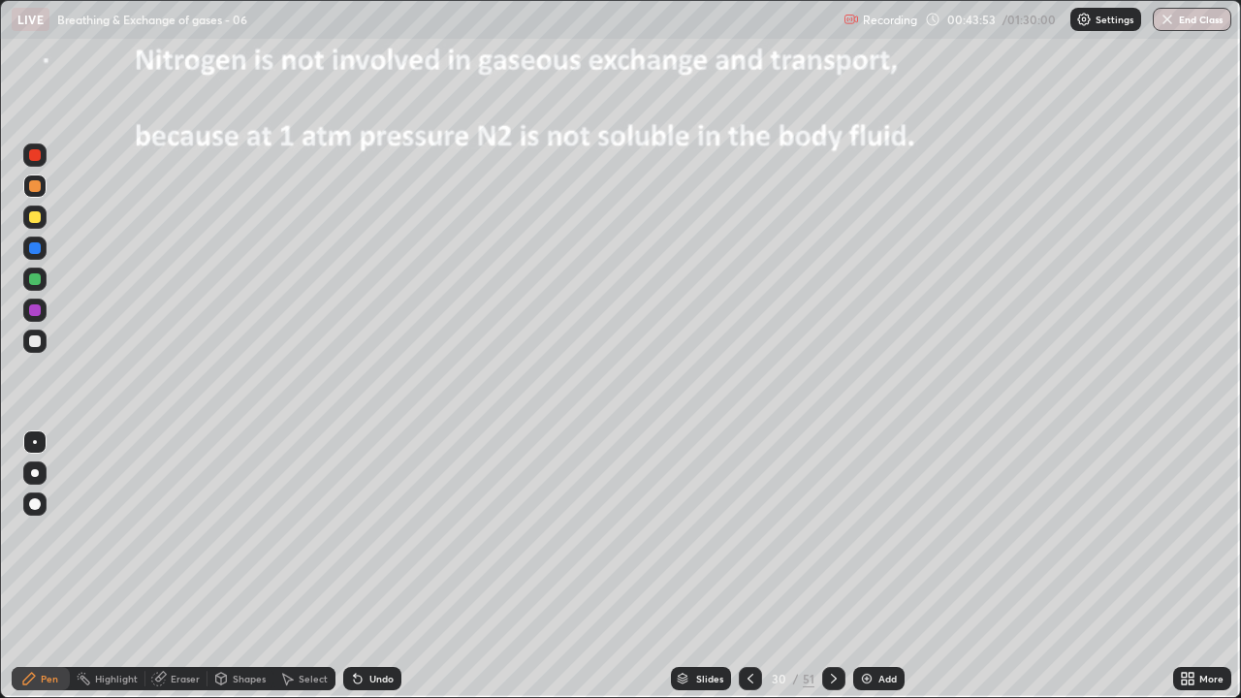
click at [355, 566] on icon at bounding box center [358, 680] width 8 height 8
click at [367, 566] on div "Undo" at bounding box center [372, 678] width 58 height 23
click at [33, 340] on div at bounding box center [35, 342] width 12 height 12
click at [35, 341] on div at bounding box center [35, 342] width 12 height 12
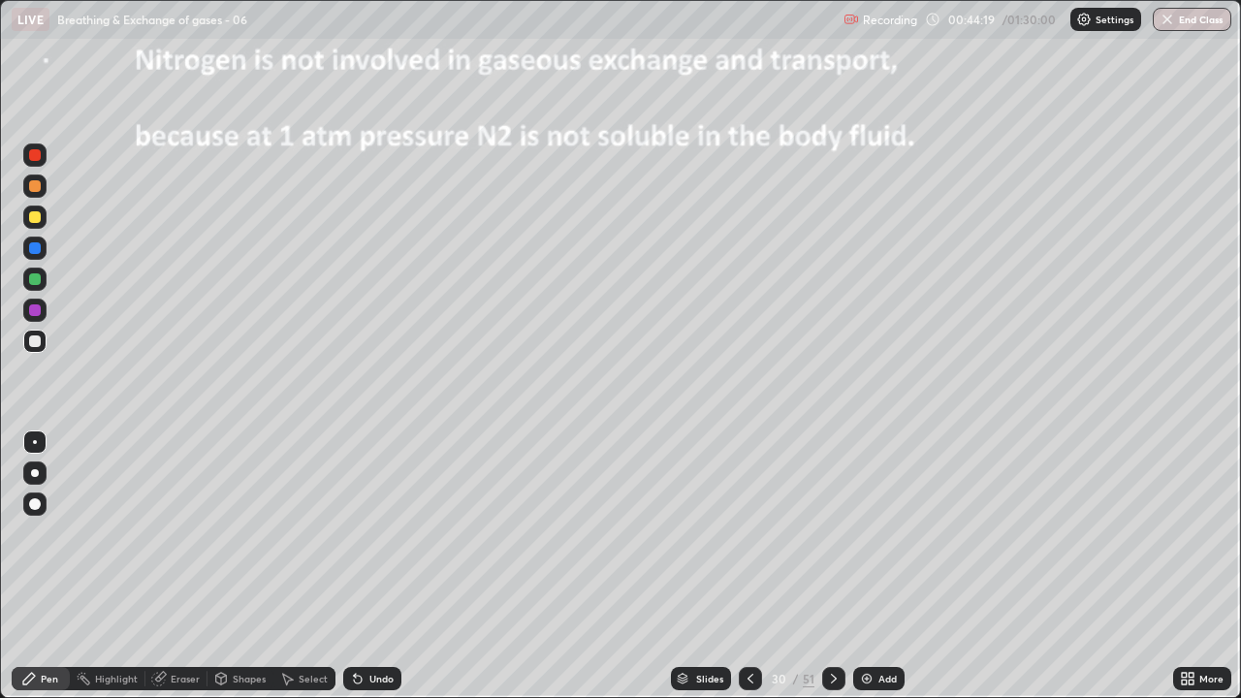
click at [39, 220] on div at bounding box center [35, 217] width 12 height 12
click at [44, 342] on div at bounding box center [34, 341] width 23 height 23
click at [43, 311] on div at bounding box center [34, 310] width 23 height 23
click at [36, 279] on div at bounding box center [35, 279] width 12 height 12
click at [44, 249] on div at bounding box center [34, 248] width 23 height 23
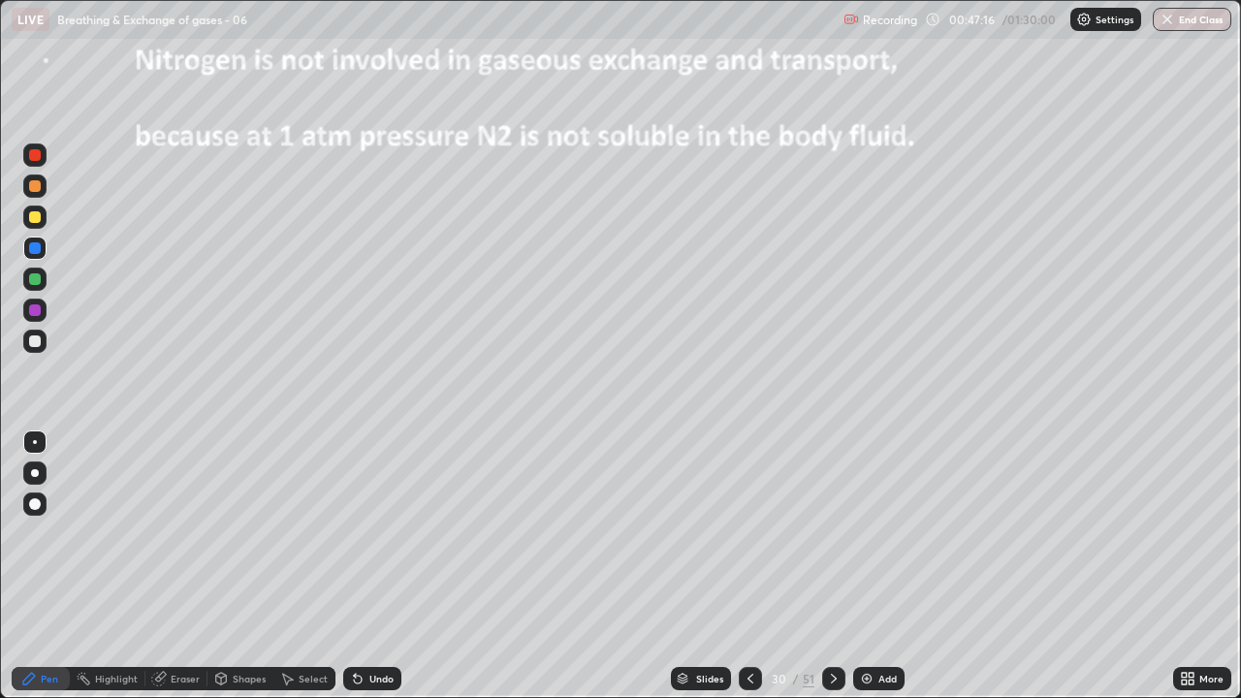
click at [40, 342] on div at bounding box center [35, 342] width 12 height 12
click at [34, 472] on div at bounding box center [35, 473] width 8 height 8
click at [34, 156] on div at bounding box center [35, 155] width 12 height 12
click at [35, 442] on div at bounding box center [35, 442] width 4 height 4
click at [37, 341] on div at bounding box center [35, 342] width 12 height 12
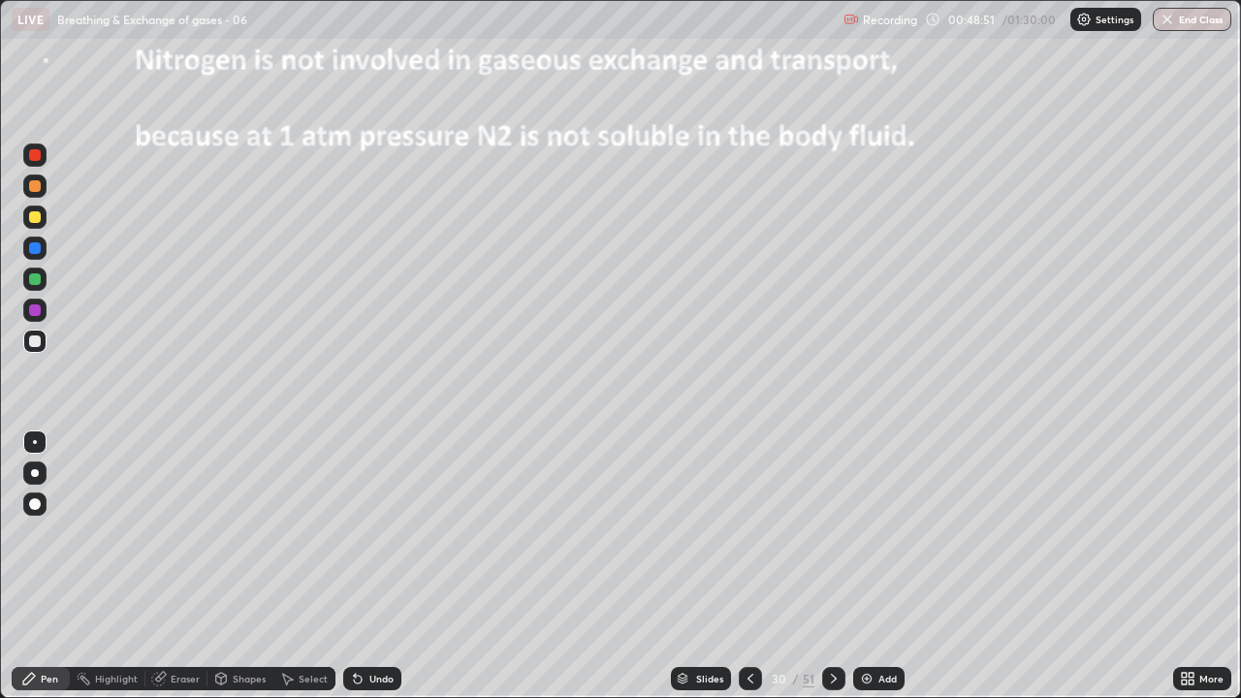
click at [35, 218] on div at bounding box center [35, 217] width 12 height 12
click at [751, 566] on icon at bounding box center [751, 679] width 16 height 16
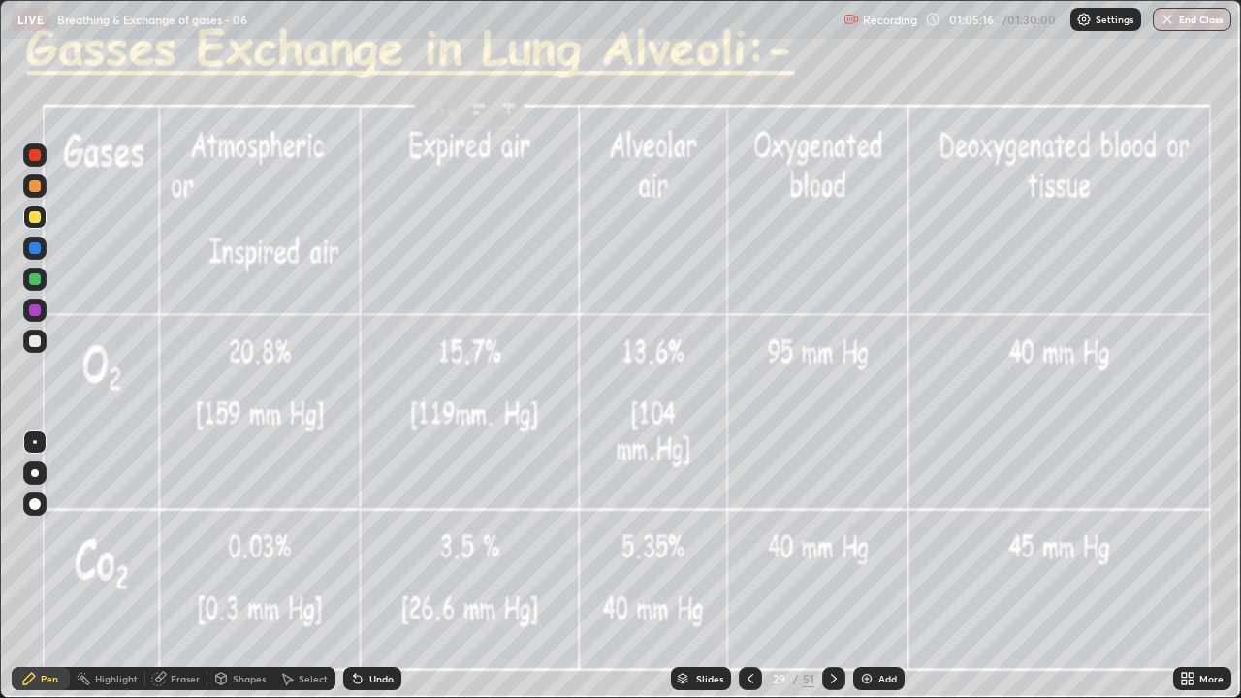
click at [830, 566] on icon at bounding box center [834, 679] width 16 height 16
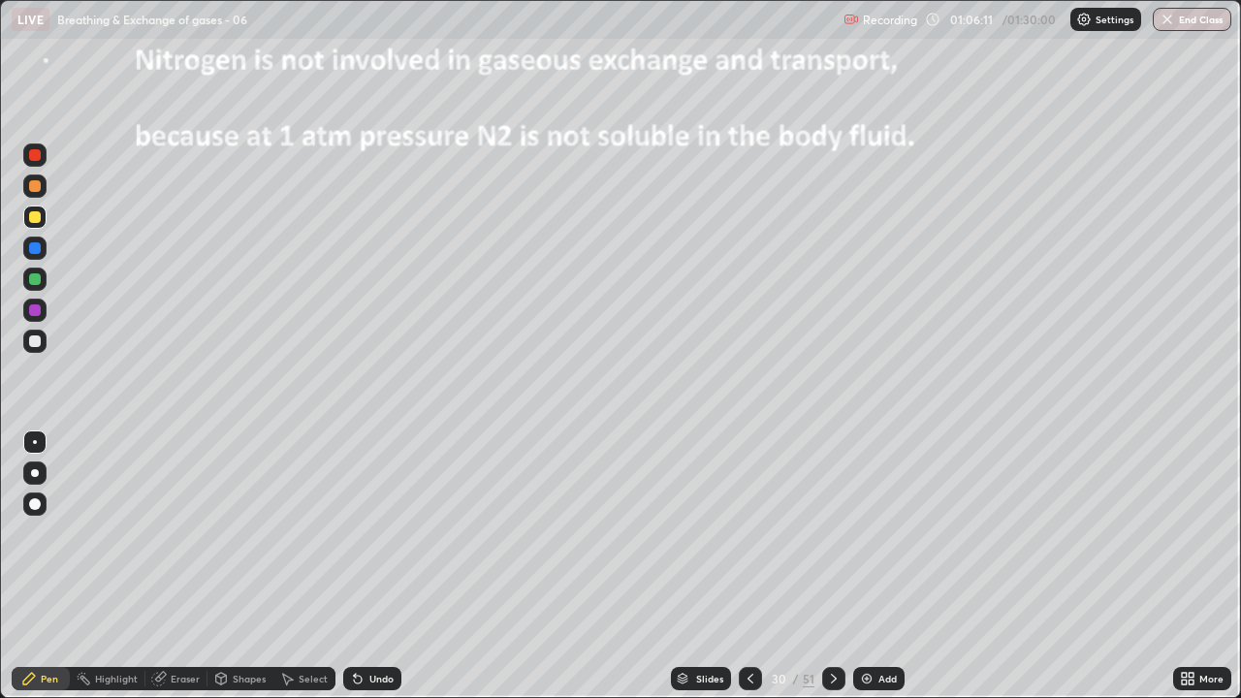
click at [835, 566] on icon at bounding box center [834, 679] width 16 height 16
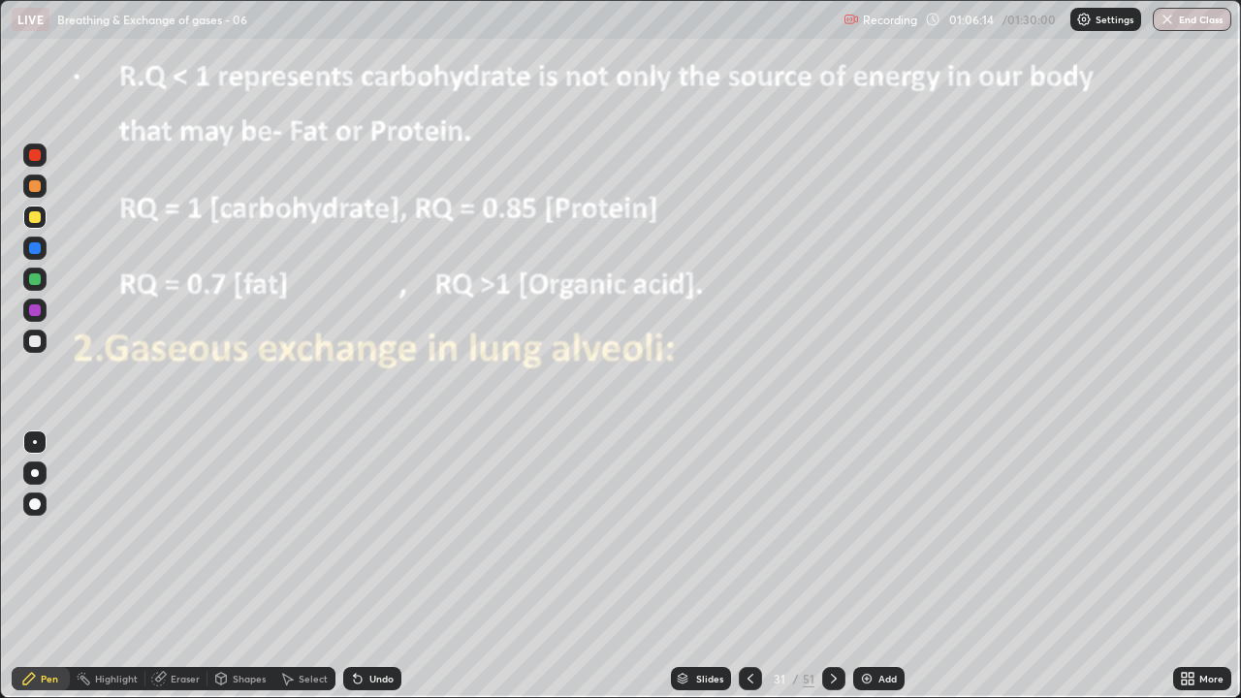
click at [38, 247] on div at bounding box center [35, 248] width 12 height 12
click at [378, 566] on div "Undo" at bounding box center [381, 679] width 24 height 10
click at [33, 162] on div at bounding box center [34, 155] width 23 height 23
click at [43, 313] on div at bounding box center [34, 310] width 23 height 23
click at [174, 566] on div "Eraser" at bounding box center [185, 679] width 29 height 10
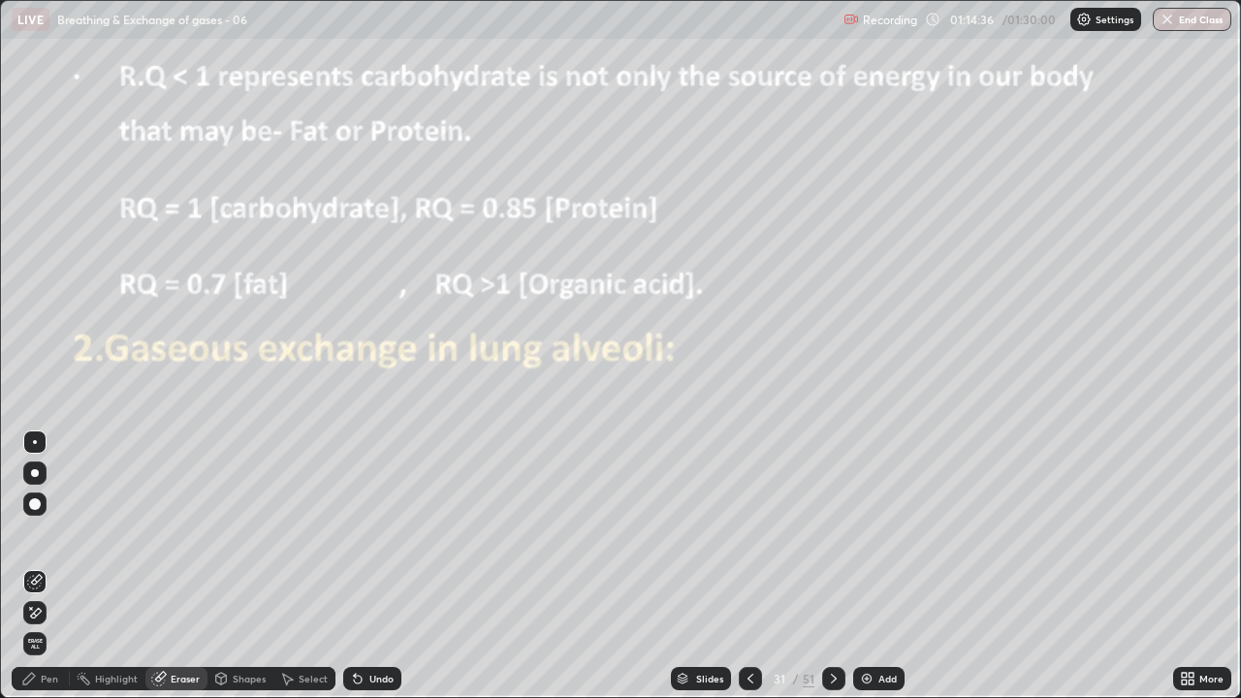
click at [37, 566] on icon at bounding box center [36, 613] width 11 height 10
click at [48, 566] on div "Pen" at bounding box center [49, 679] width 17 height 10
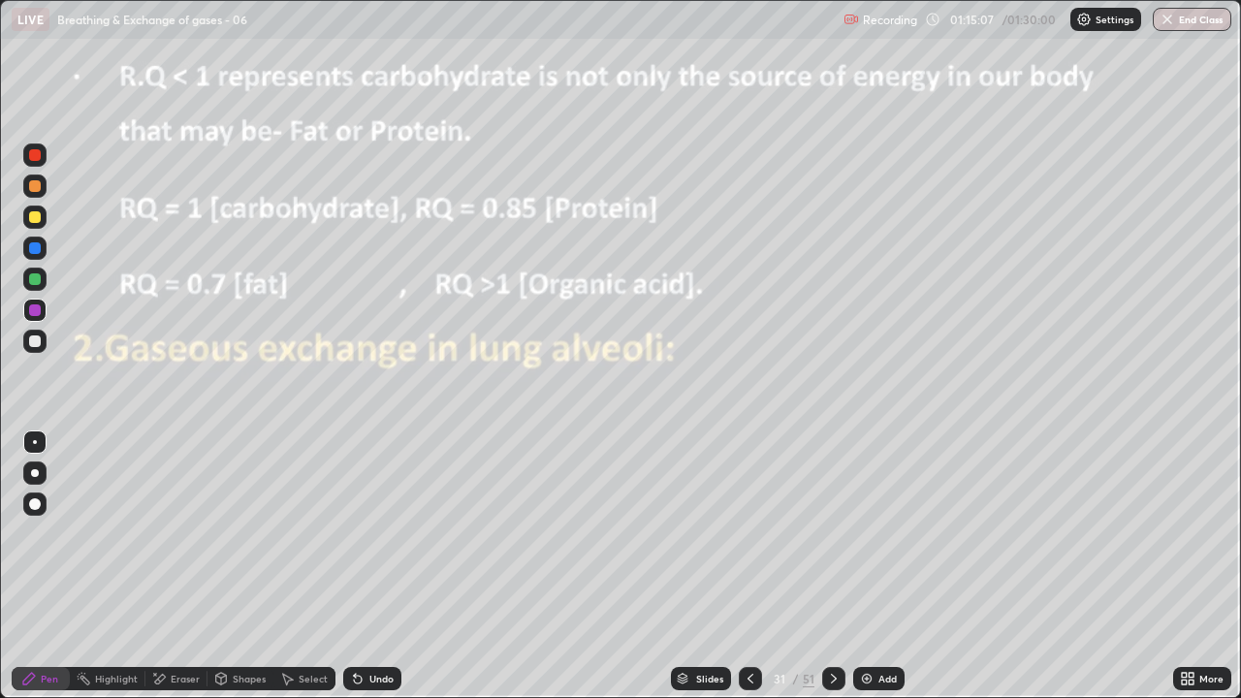
click at [832, 566] on icon at bounding box center [834, 679] width 16 height 16
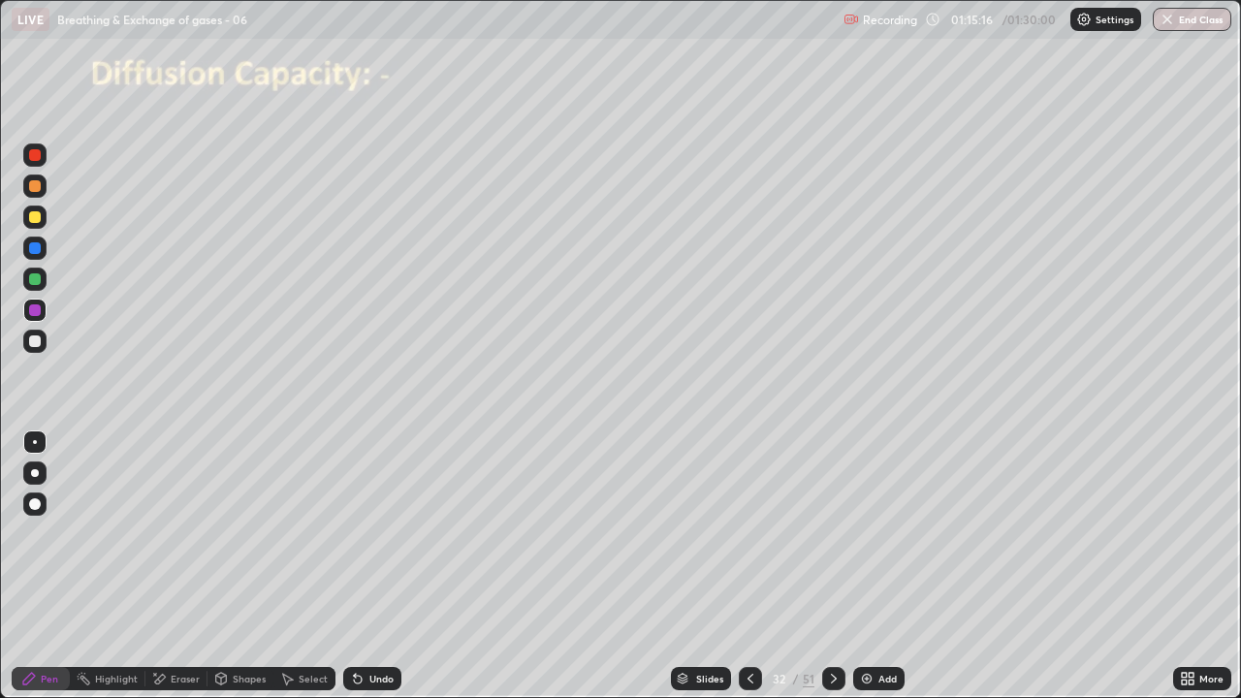
click at [36, 346] on div at bounding box center [35, 342] width 12 height 12
click at [43, 502] on div at bounding box center [34, 504] width 23 height 23
click at [39, 247] on div at bounding box center [35, 248] width 12 height 12
click at [36, 341] on div at bounding box center [35, 342] width 12 height 12
click at [35, 442] on div at bounding box center [35, 442] width 4 height 4
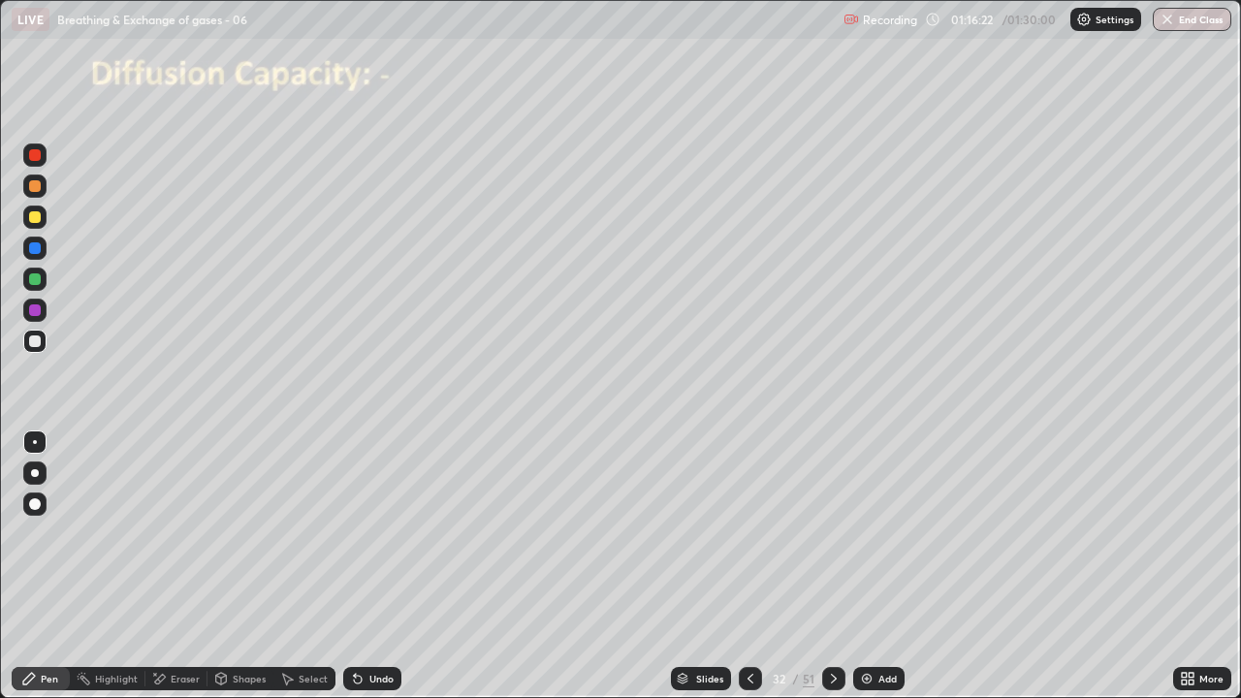
click at [36, 279] on div at bounding box center [35, 279] width 12 height 12
click at [36, 342] on div at bounding box center [35, 342] width 12 height 12
click at [36, 310] on div at bounding box center [35, 310] width 12 height 12
click at [42, 309] on div at bounding box center [34, 310] width 23 height 23
click at [36, 344] on div at bounding box center [35, 342] width 12 height 12
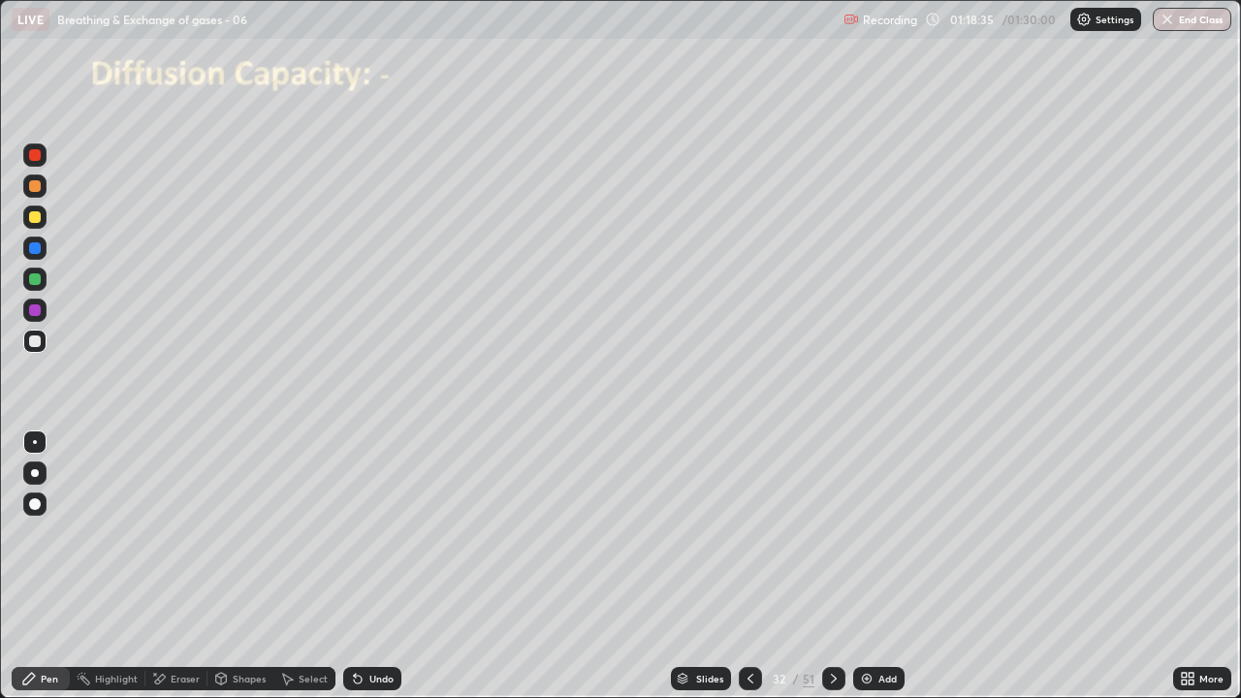
click at [40, 222] on div at bounding box center [34, 217] width 23 height 23
click at [1169, 27] on button "End Class" at bounding box center [1192, 19] width 79 height 23
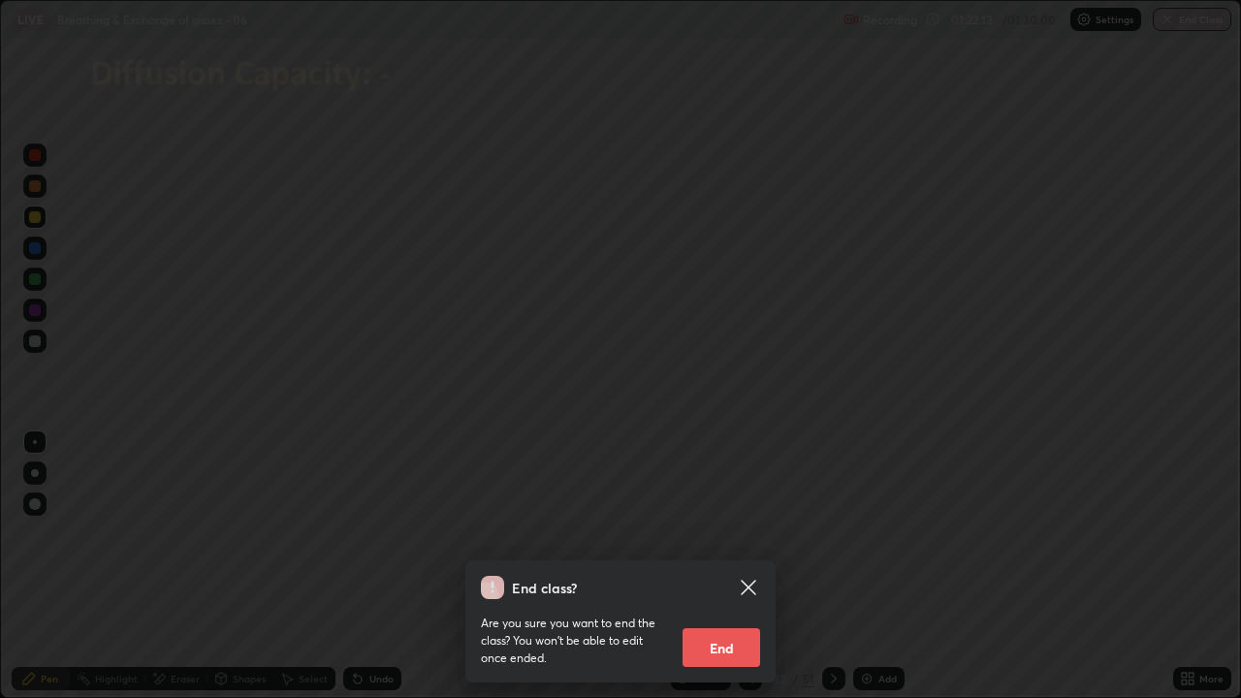
click at [738, 566] on button "End" at bounding box center [722, 647] width 78 height 39
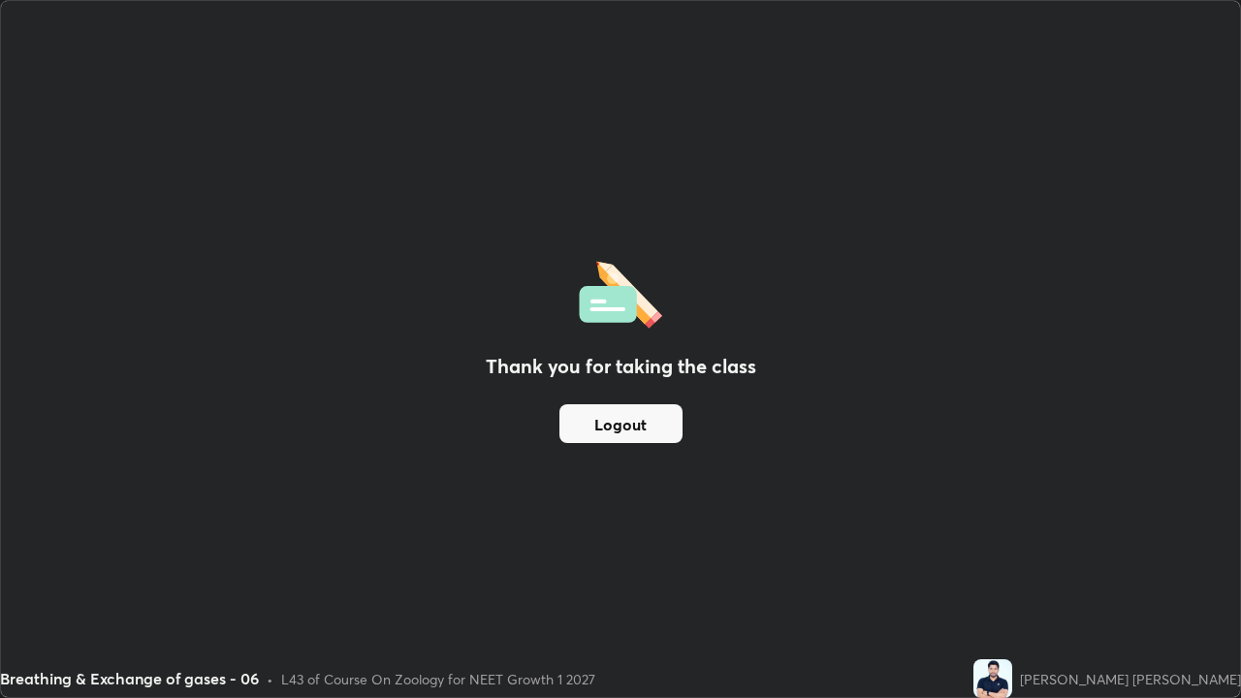
click at [636, 430] on button "Logout" at bounding box center [621, 423] width 123 height 39
